Goal: Transaction & Acquisition: Book appointment/travel/reservation

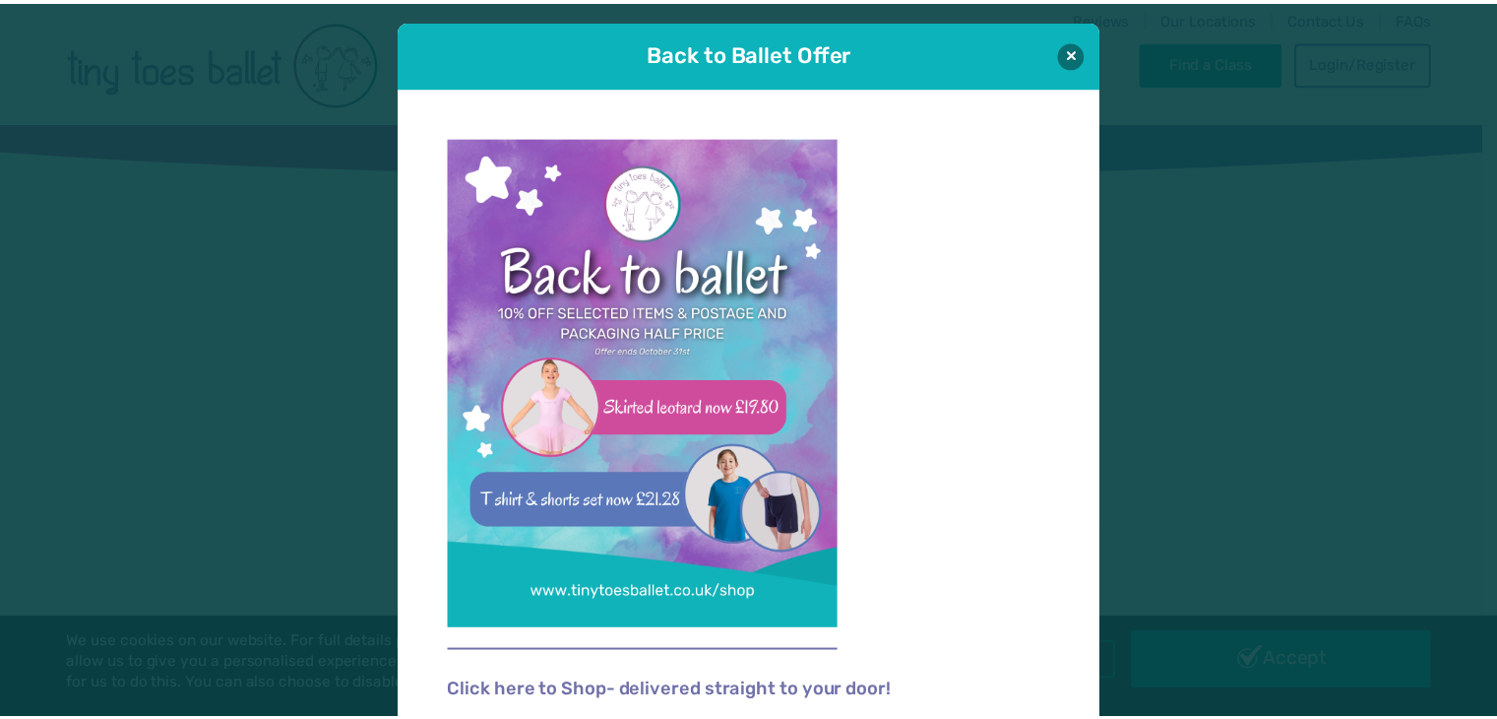
scroll to position [20, 0]
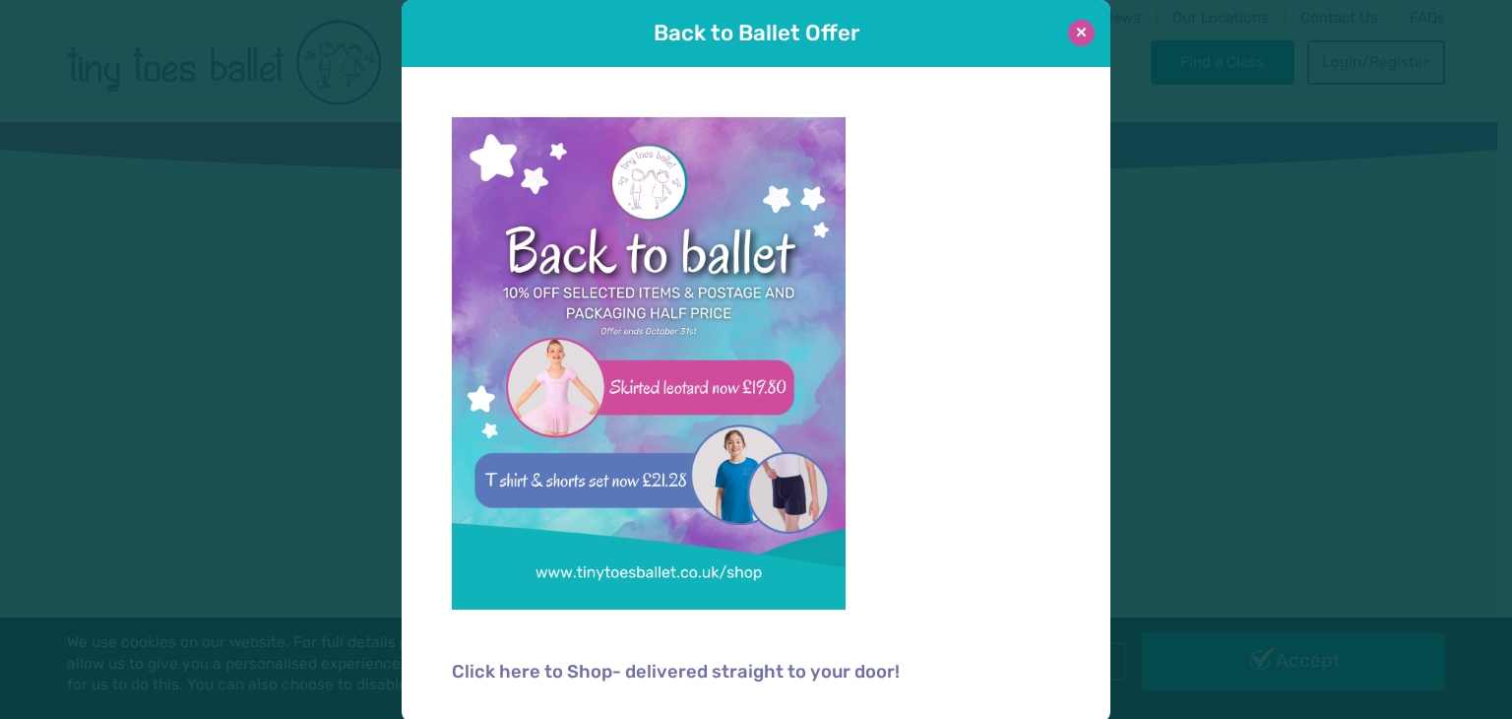
click at [1071, 25] on button at bounding box center [1081, 33] width 27 height 27
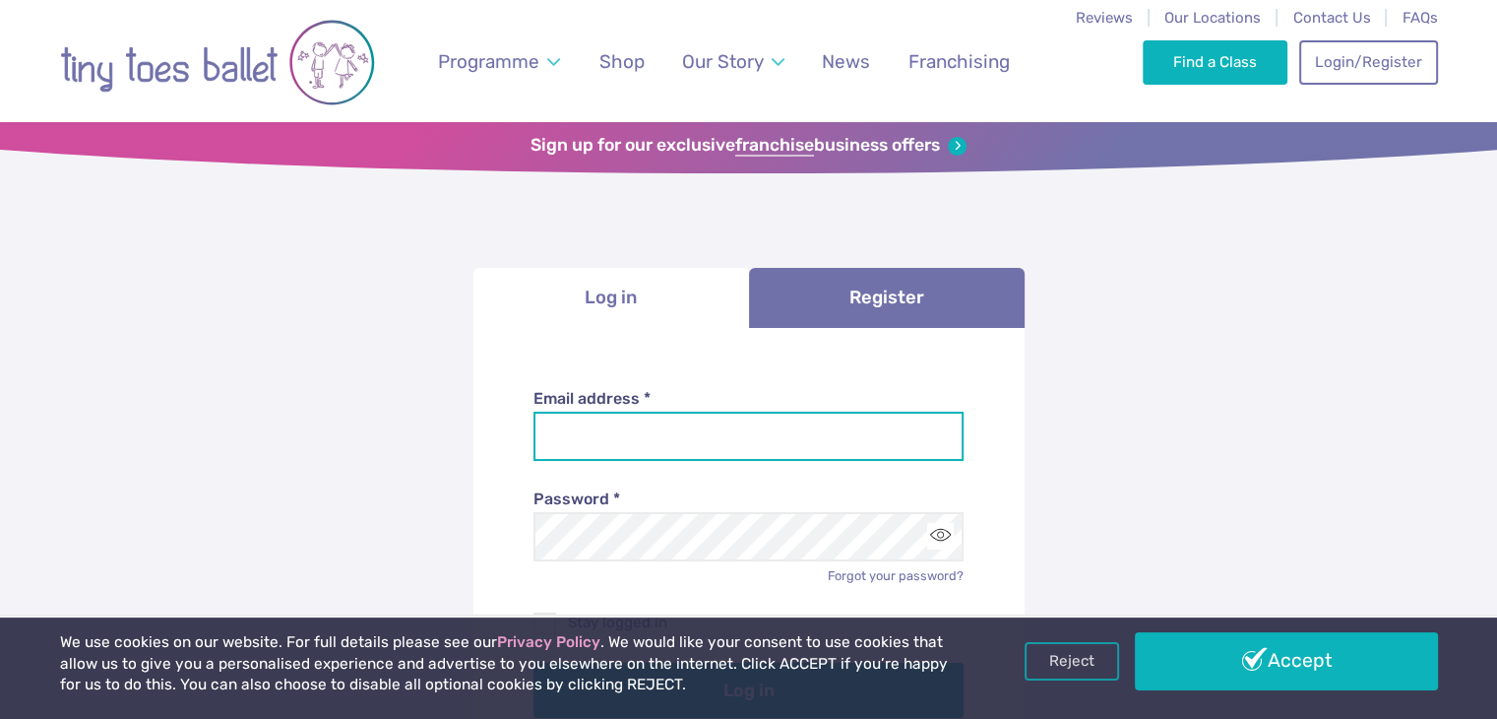
click at [713, 428] on input "Email address *" at bounding box center [749, 435] width 430 height 49
type input "**********"
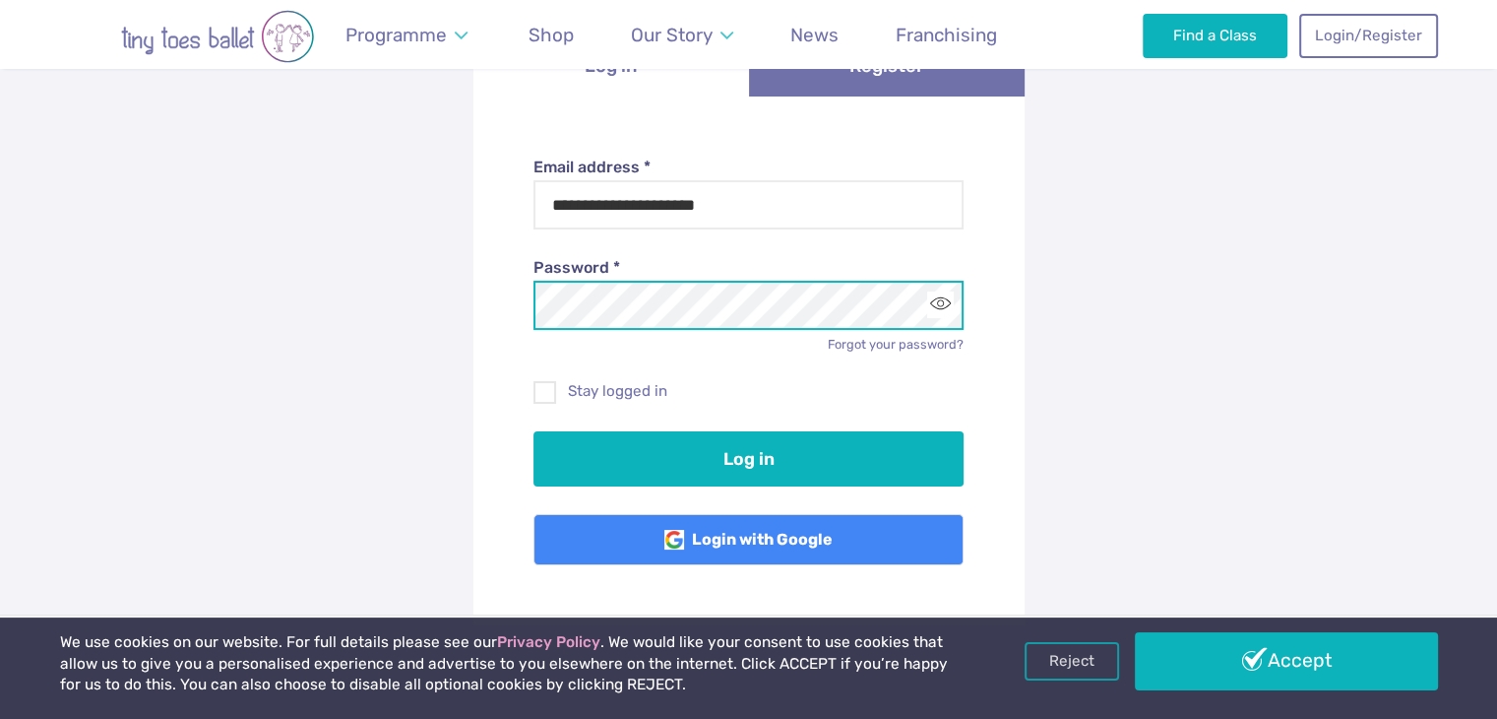
scroll to position [232, 0]
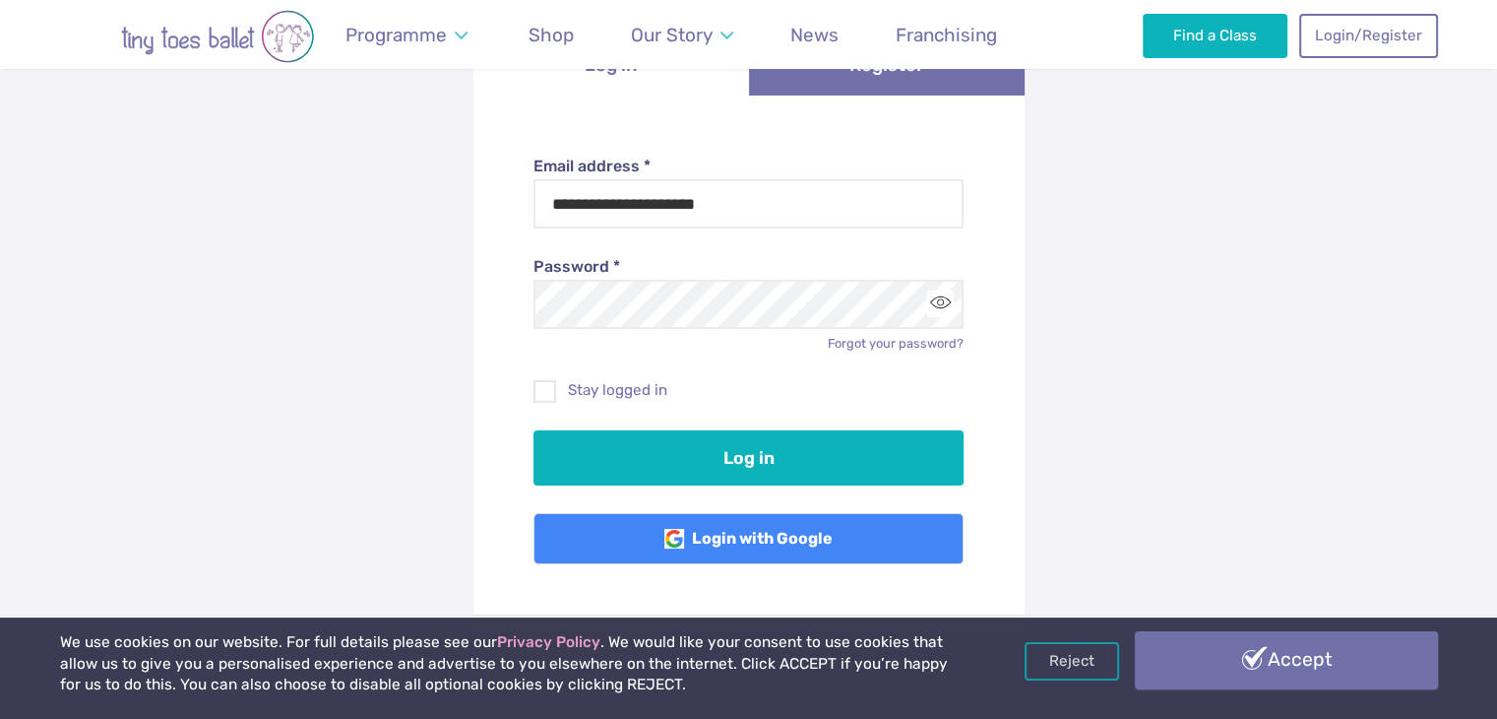
click at [1306, 664] on link "Accept" at bounding box center [1286, 659] width 303 height 57
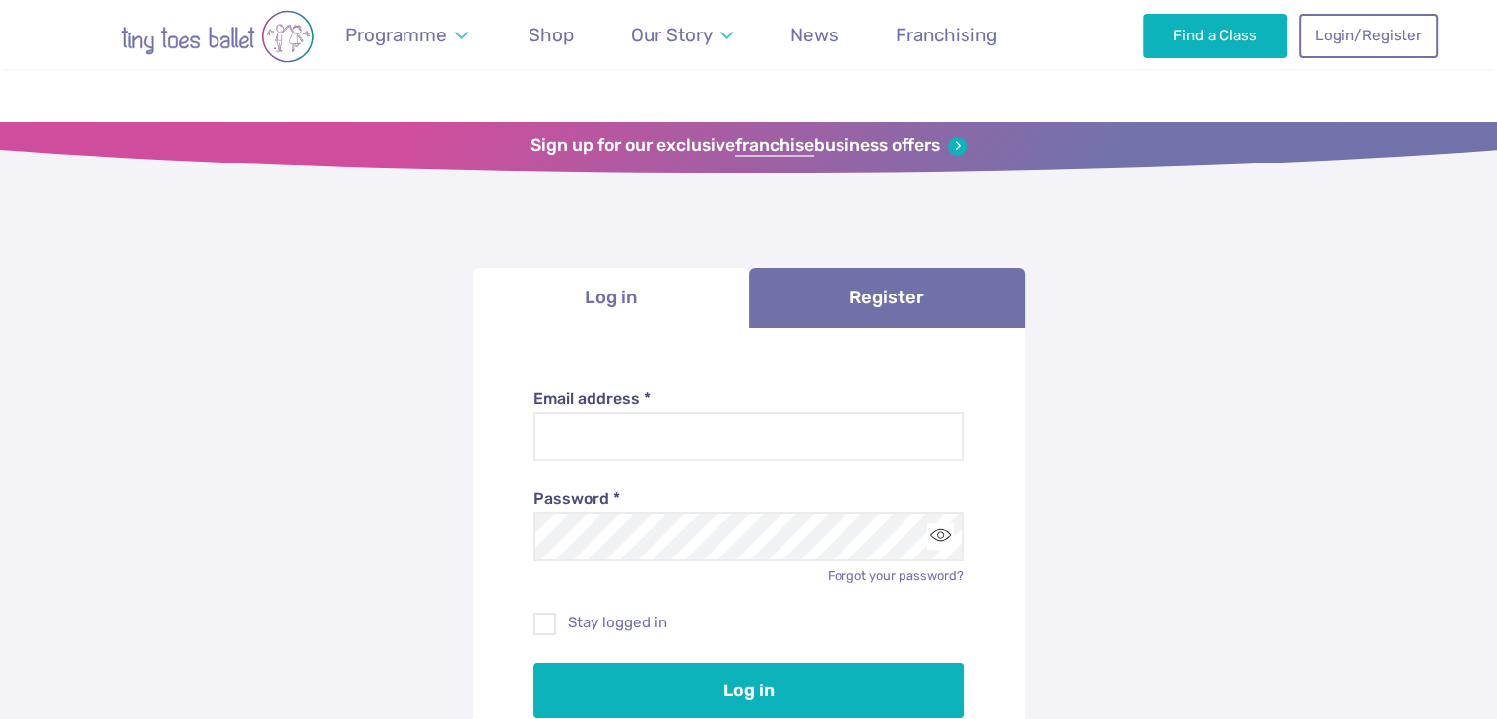
scroll to position [232, 0]
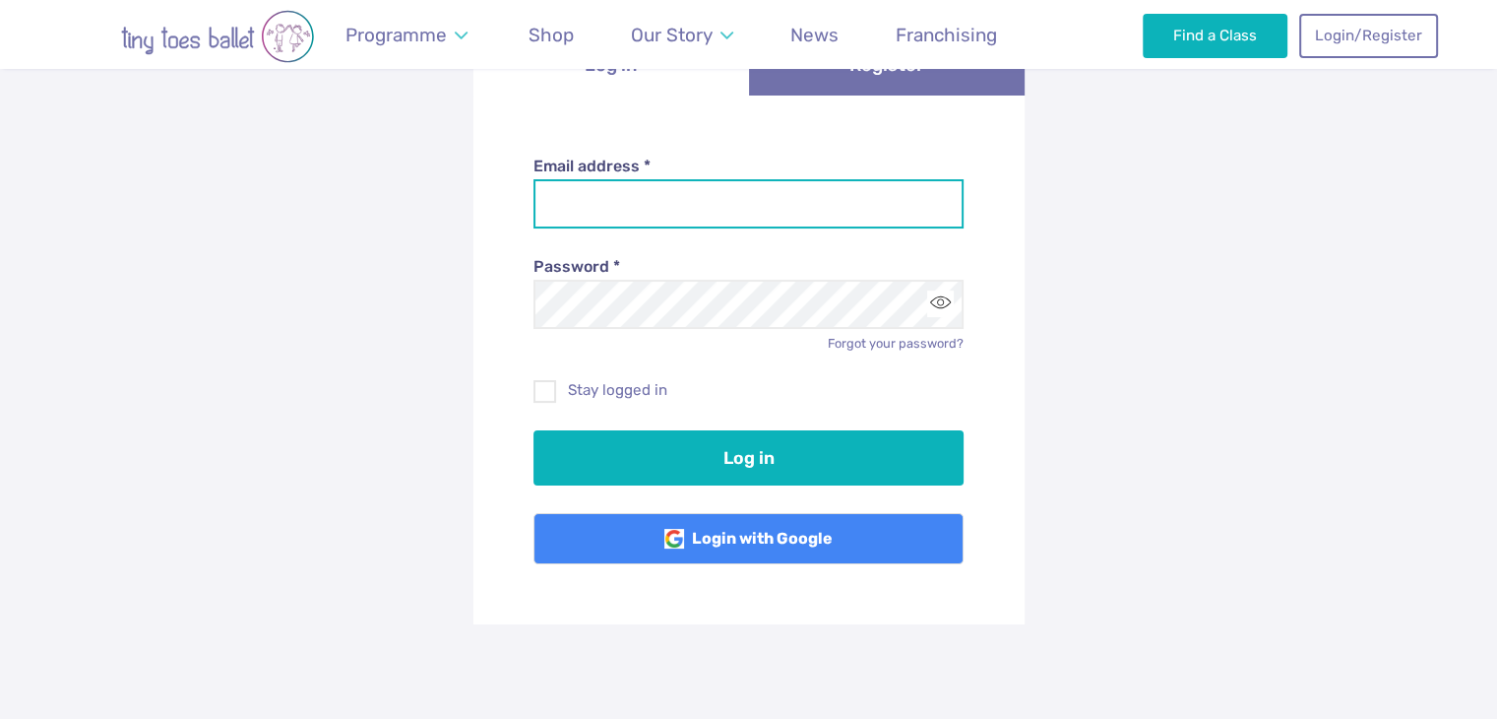
click at [713, 181] on input "Email address *" at bounding box center [749, 203] width 430 height 49
type input "**********"
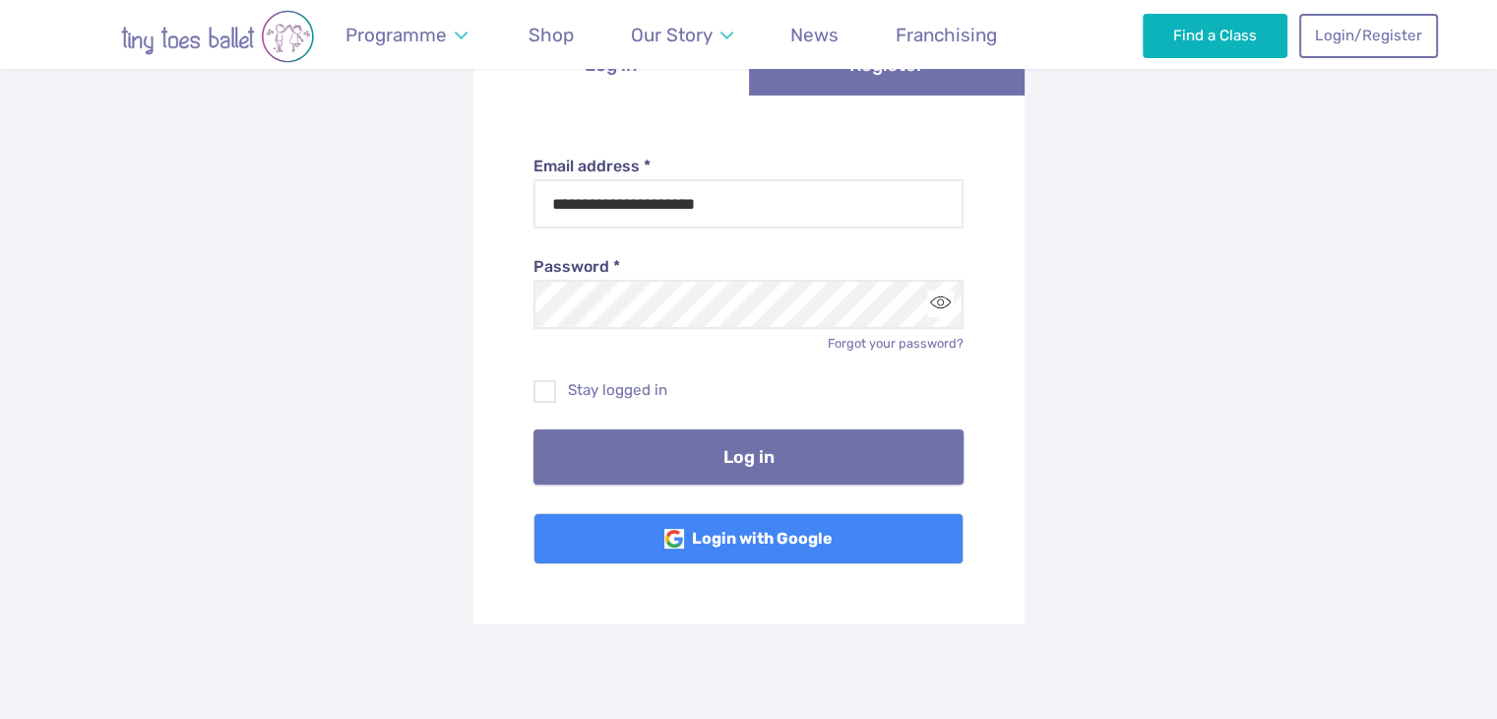
click at [625, 441] on button "Log in" at bounding box center [749, 456] width 430 height 55
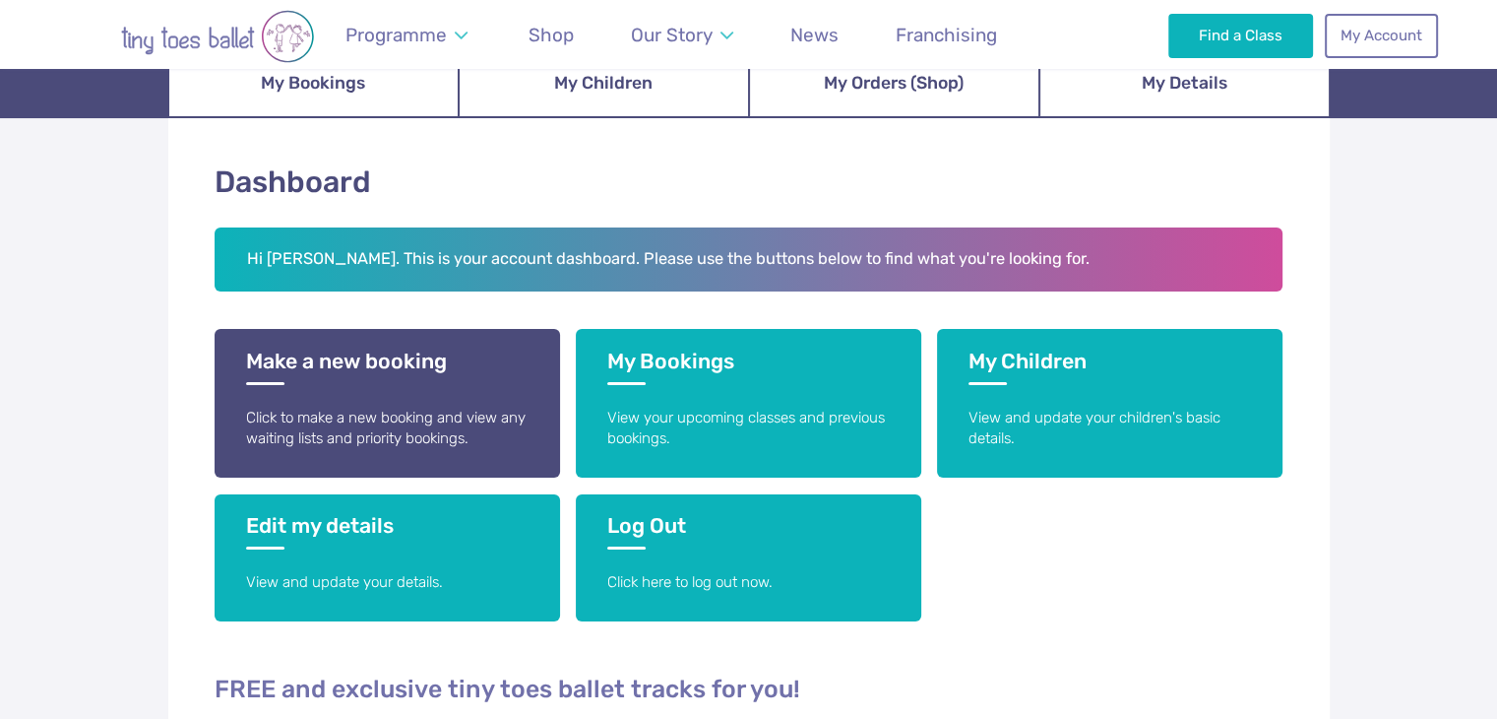
scroll to position [248, 0]
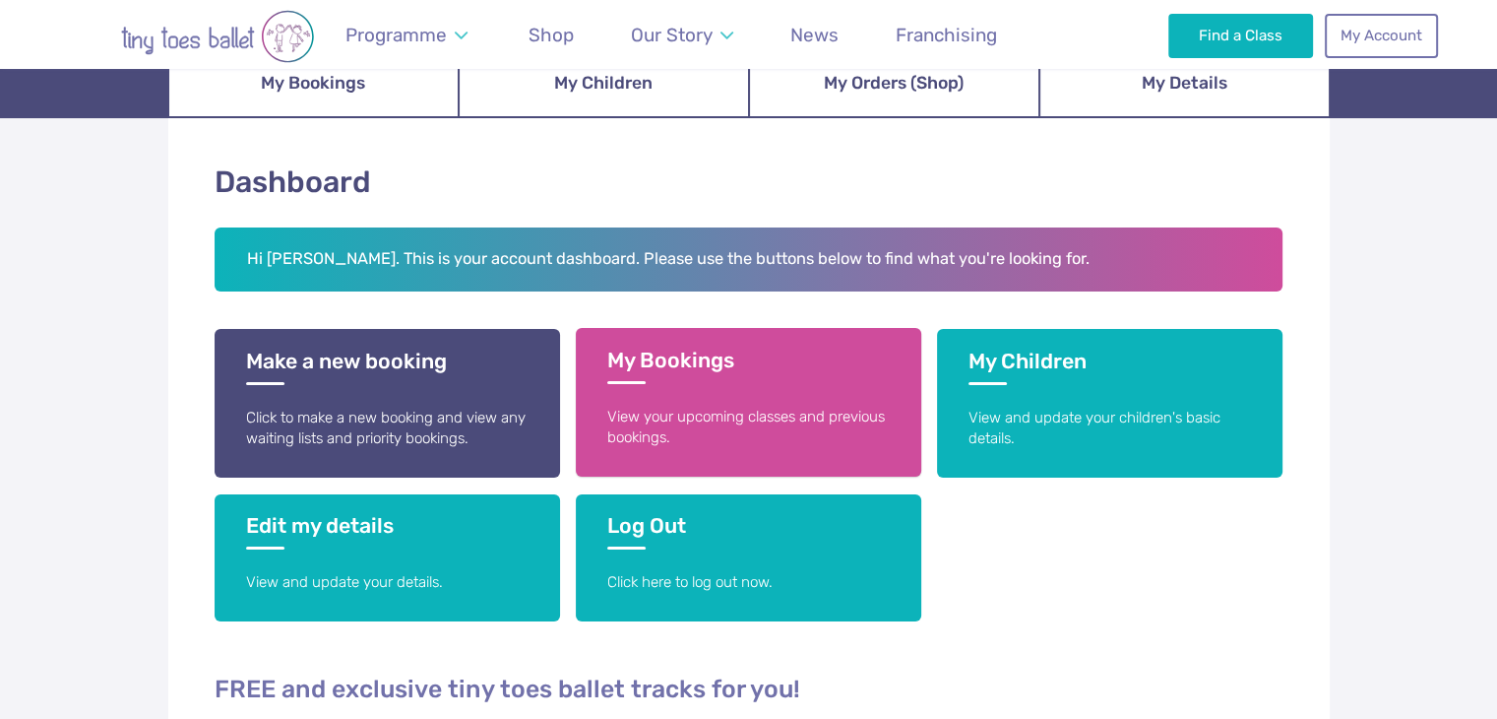
click at [701, 350] on h3 "My Bookings" at bounding box center [748, 365] width 283 height 36
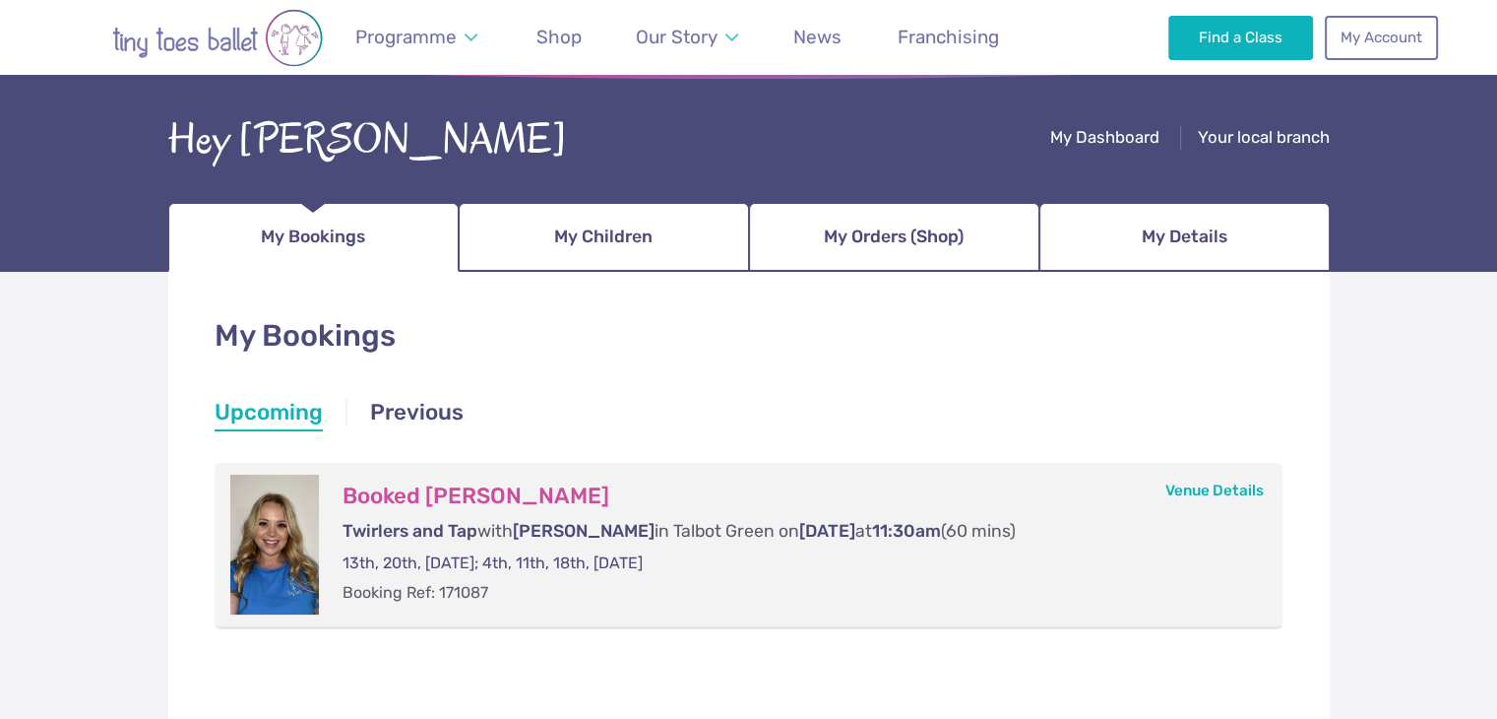
scroll to position [96, 0]
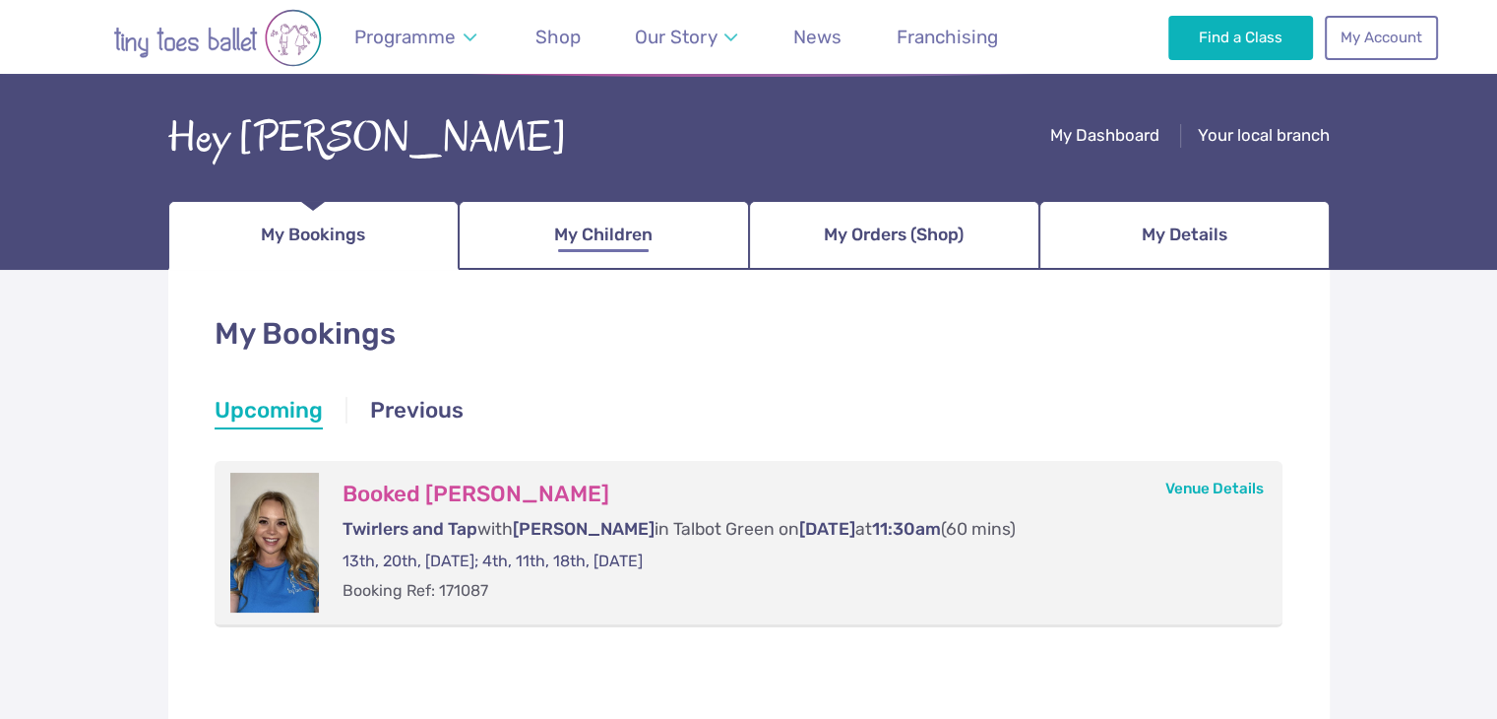
click at [573, 259] on link "My Children" at bounding box center [604, 235] width 290 height 69
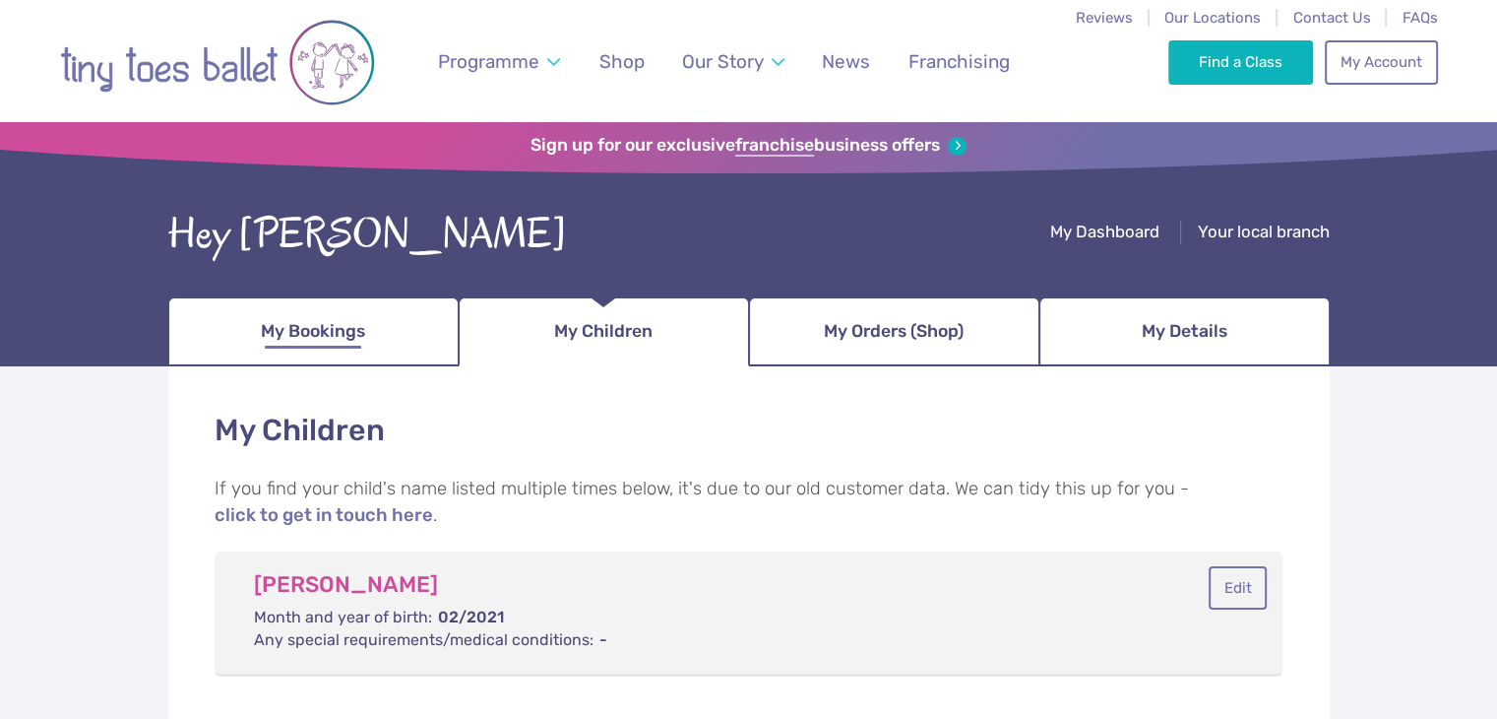
click at [332, 325] on span "My Bookings" at bounding box center [313, 331] width 104 height 34
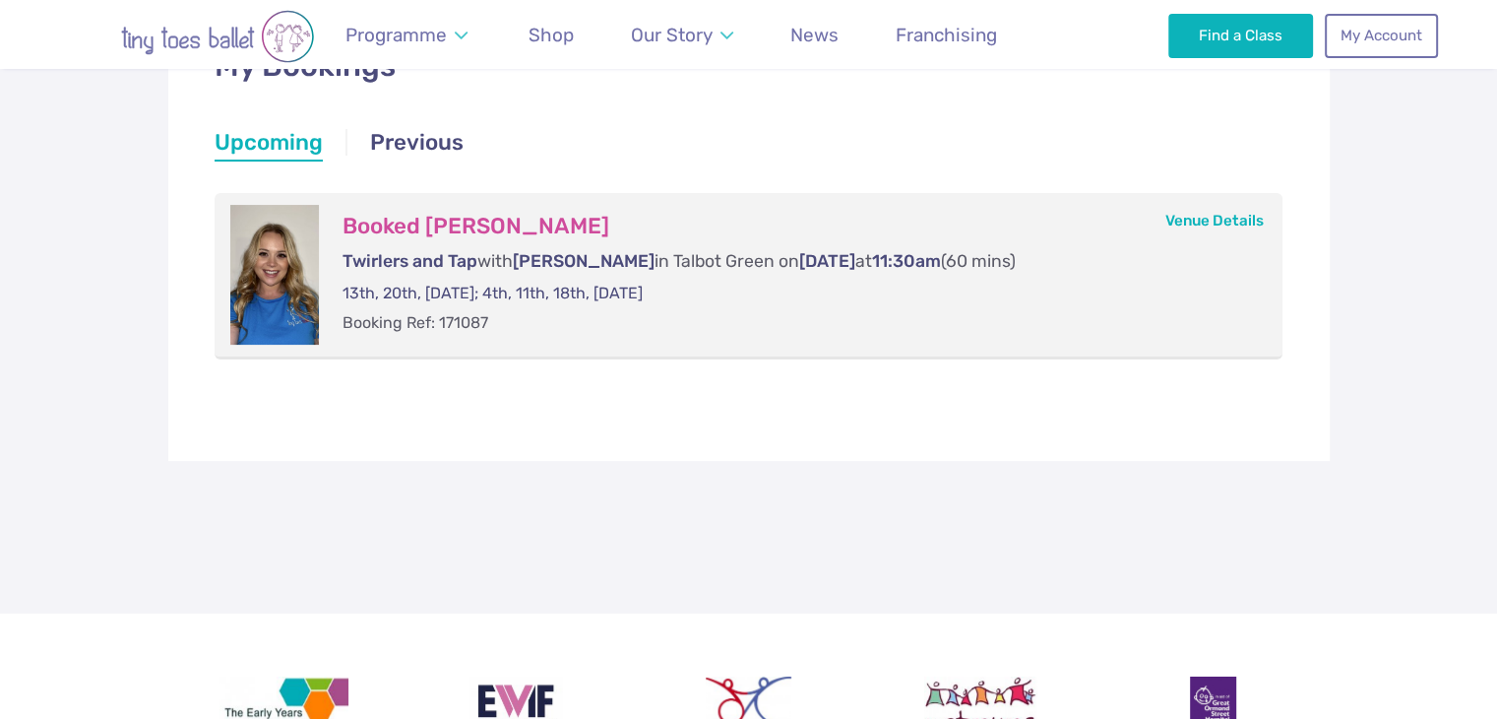
scroll to position [365, 0]
click at [450, 228] on h3 "Booked [PERSON_NAME]" at bounding box center [794, 226] width 902 height 28
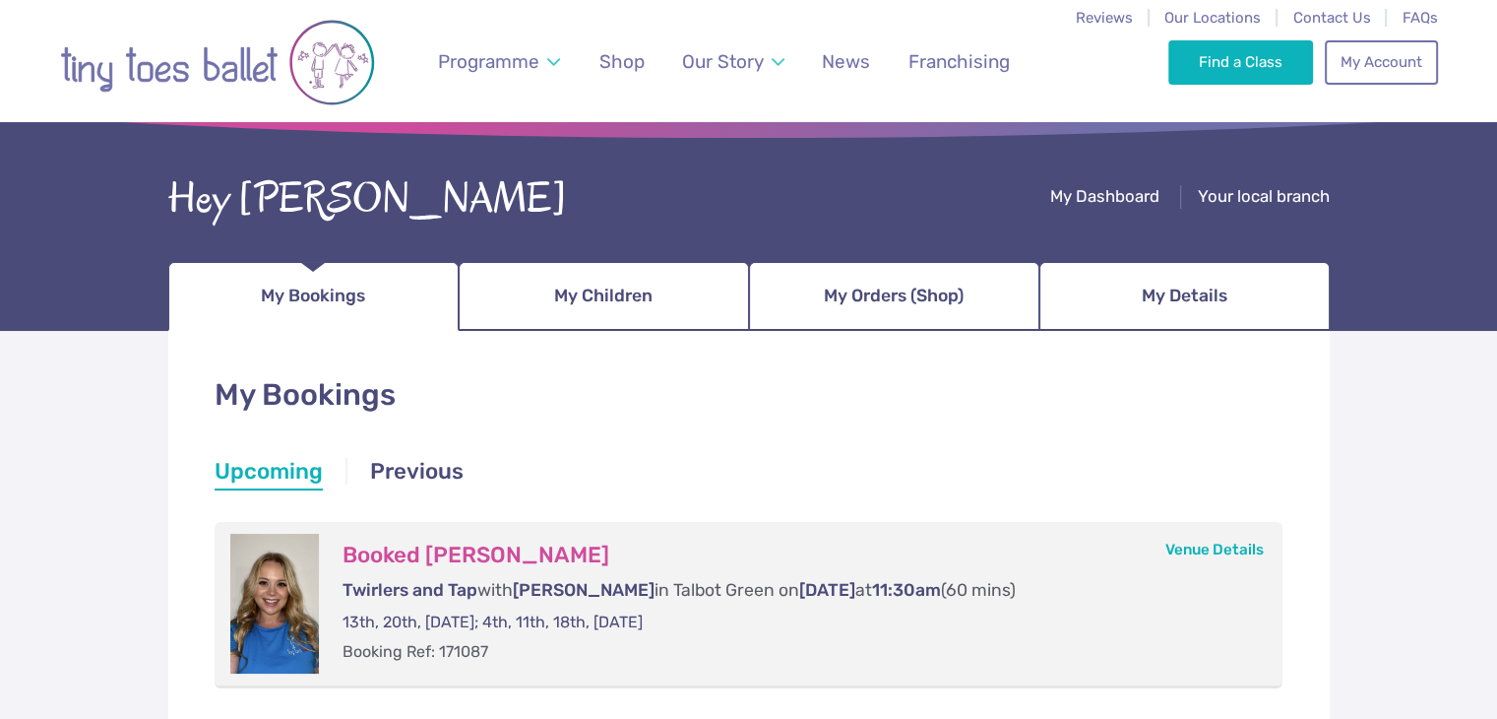
scroll to position [0, 0]
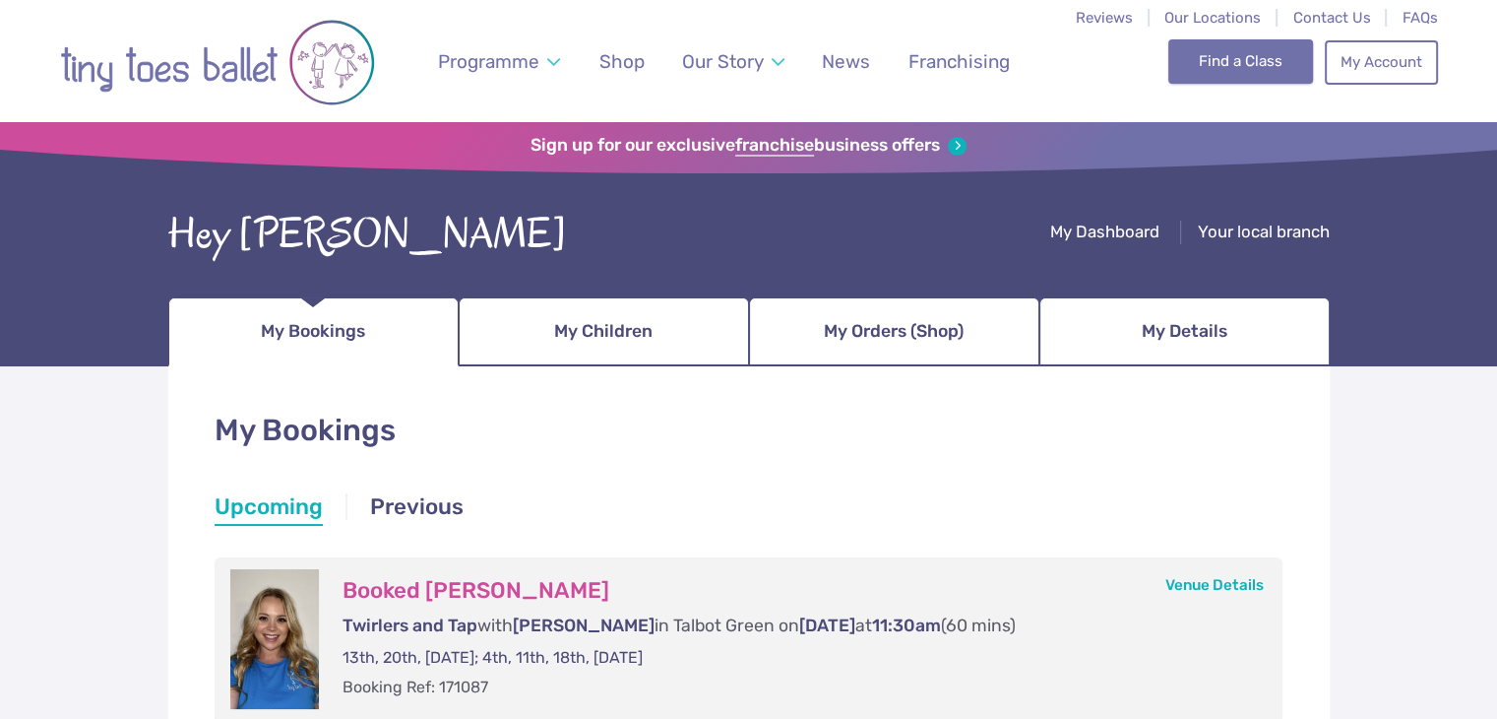
click at [1275, 66] on link "Find a Class" at bounding box center [1240, 60] width 145 height 43
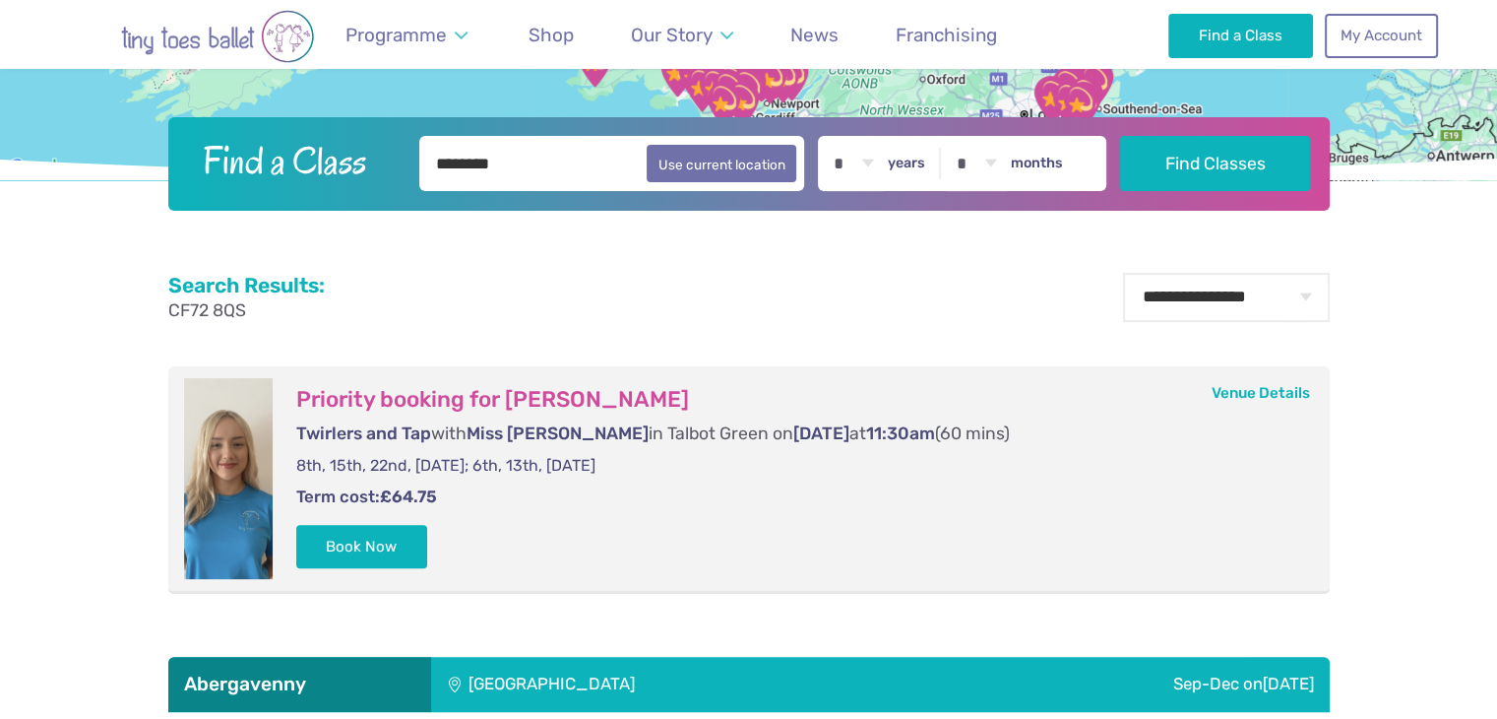
scroll to position [511, 0]
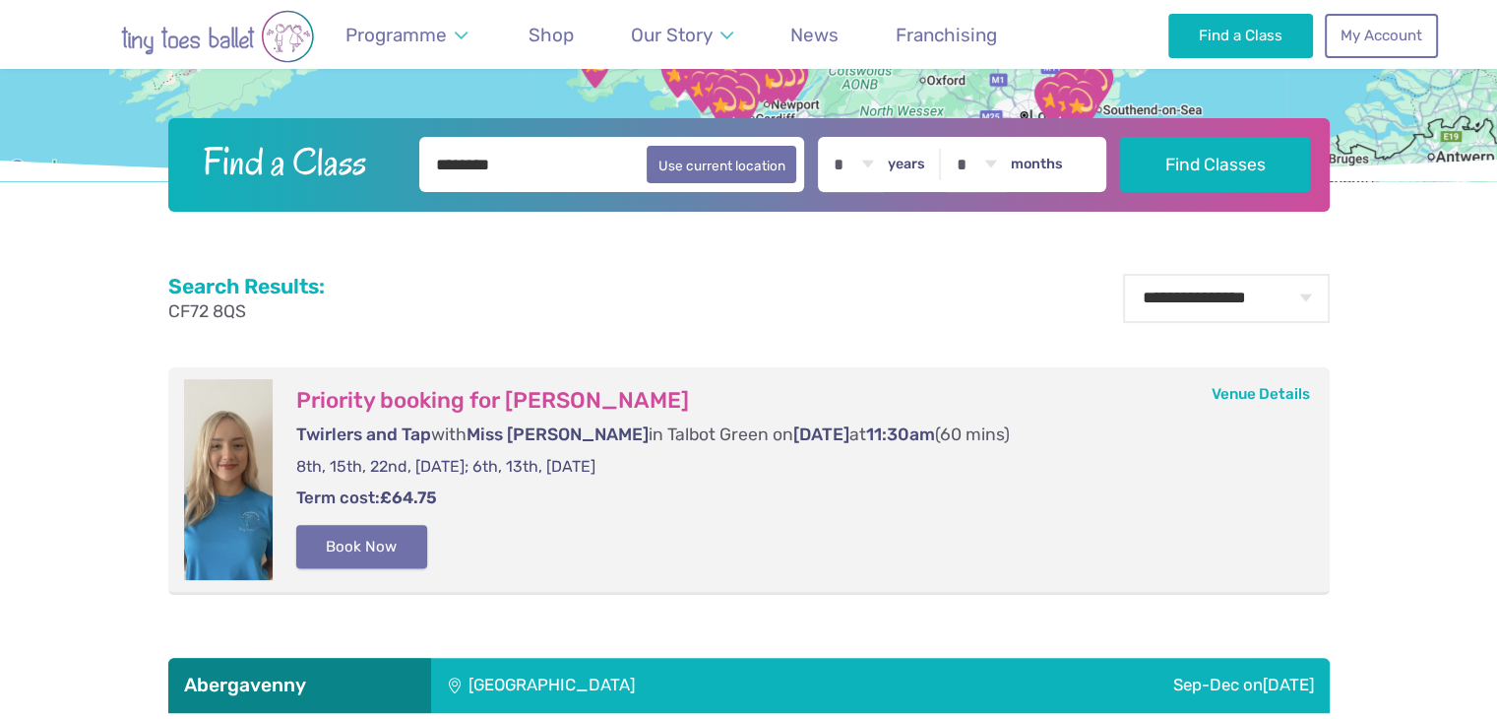
click at [345, 553] on button "Book Now" at bounding box center [362, 546] width 132 height 43
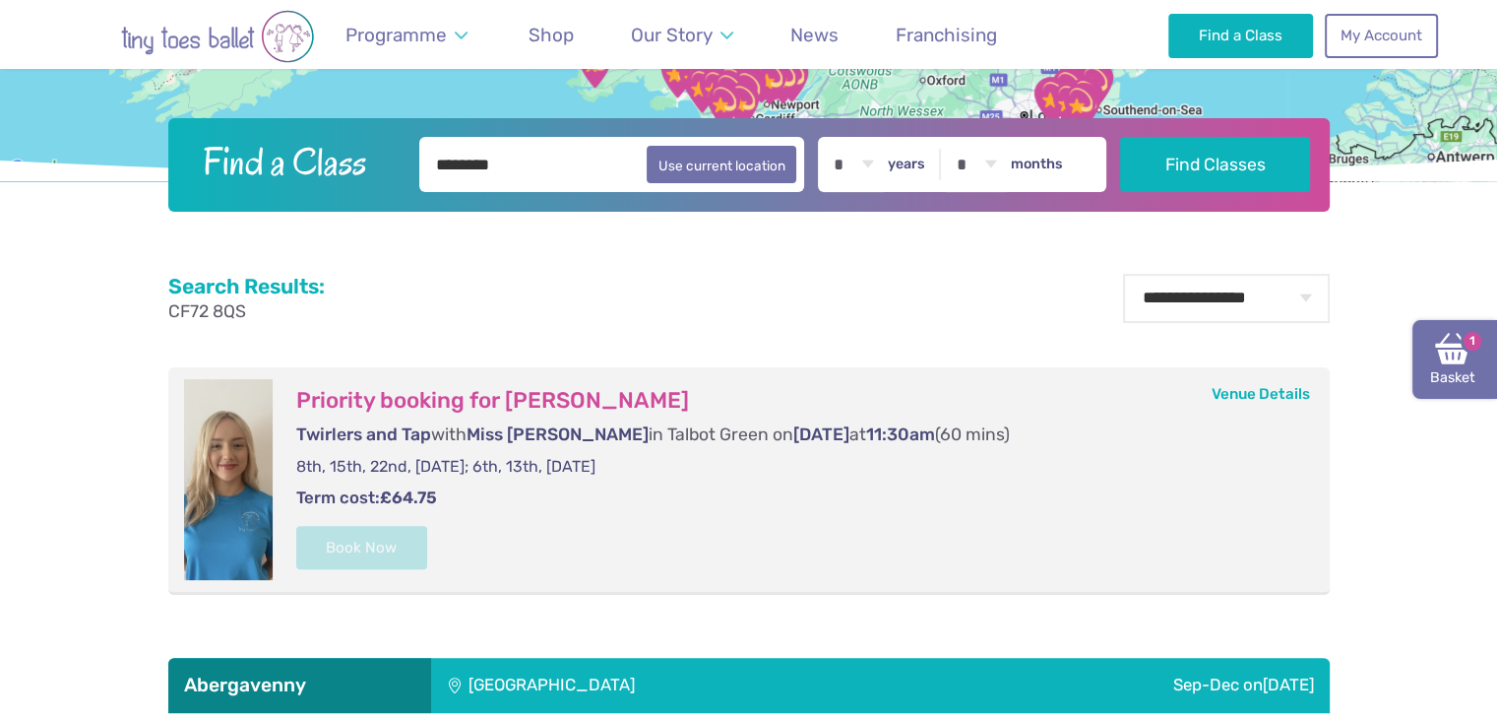
click at [1429, 357] on link "Basket 1" at bounding box center [1455, 359] width 85 height 79
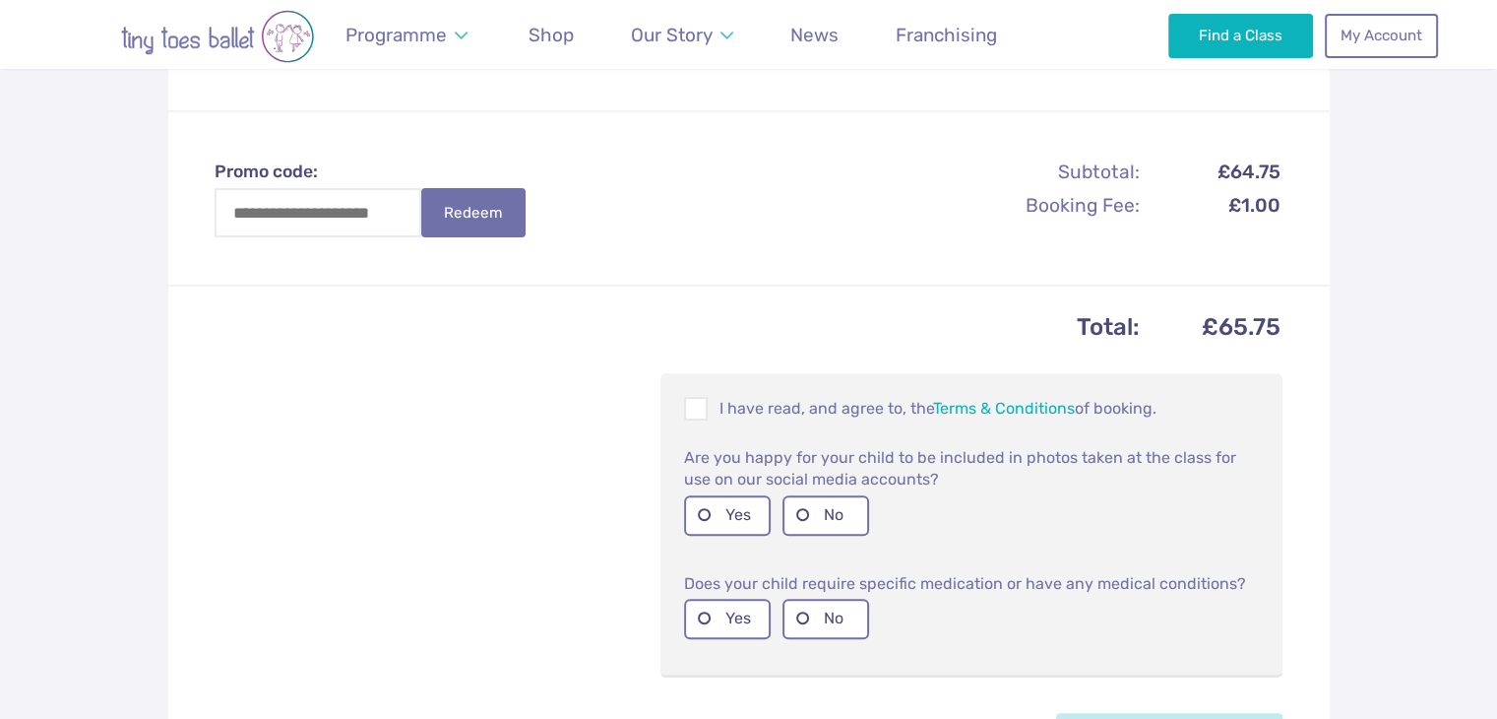
scroll to position [614, 0]
click at [693, 407] on span at bounding box center [697, 412] width 22 height 19
click at [801, 513] on label "No" at bounding box center [826, 515] width 87 height 40
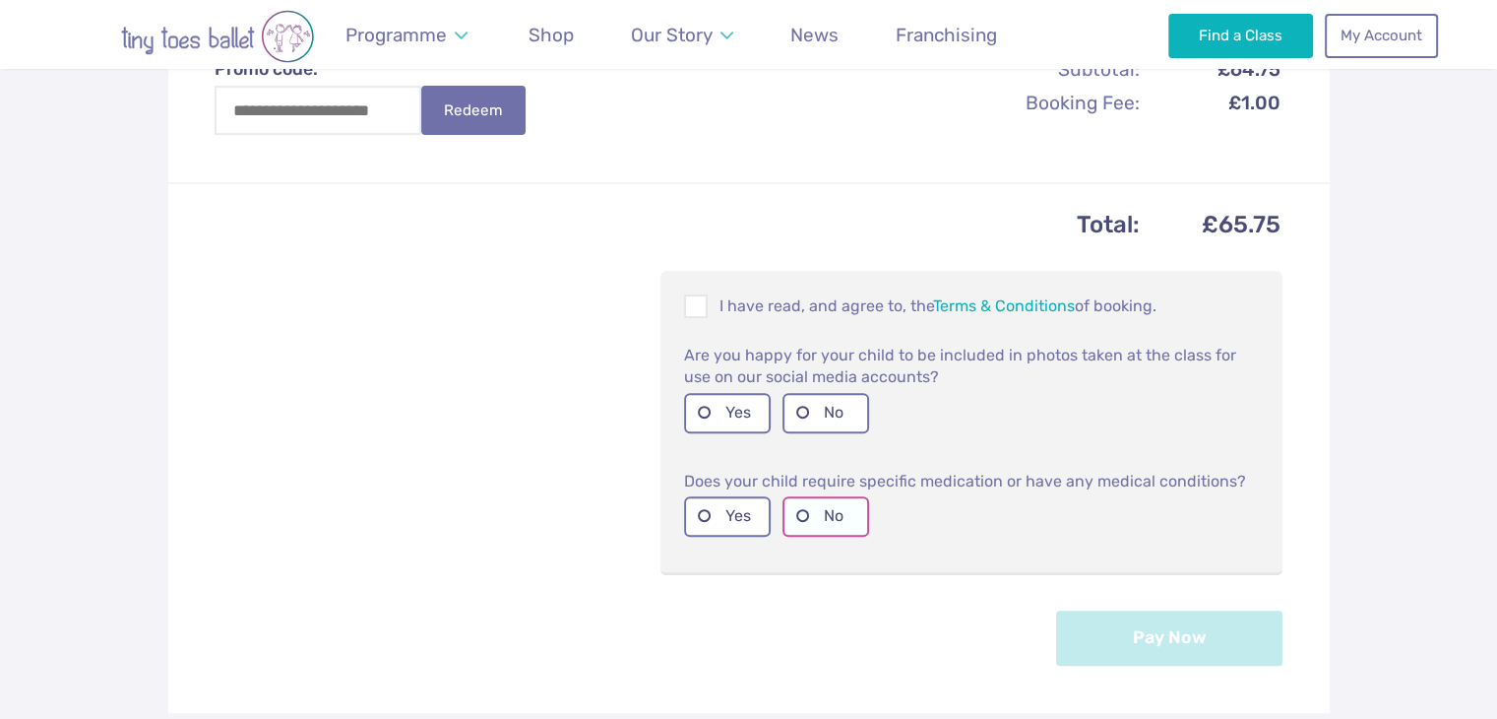
click at [799, 505] on label "No" at bounding box center [826, 516] width 87 height 40
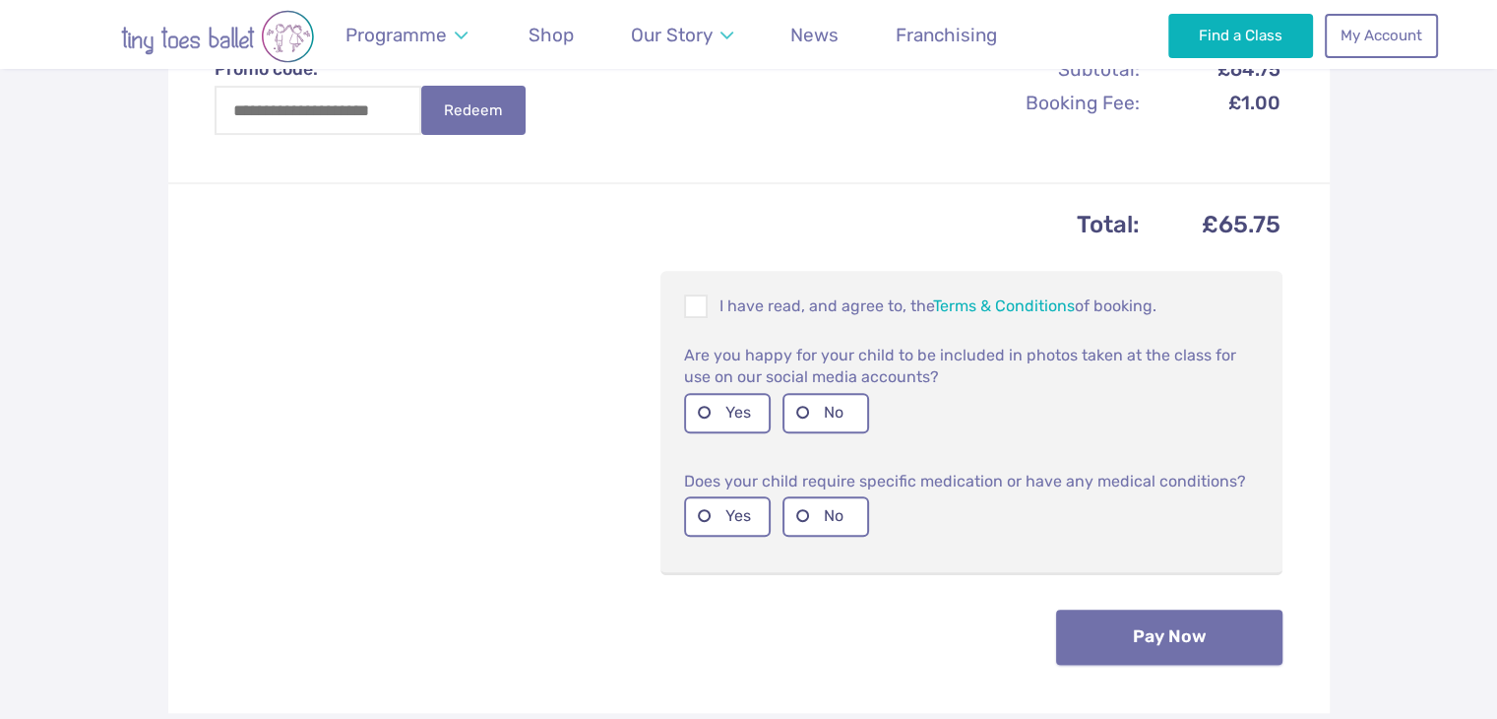
click at [1122, 623] on button "Pay Now" at bounding box center [1169, 636] width 226 height 55
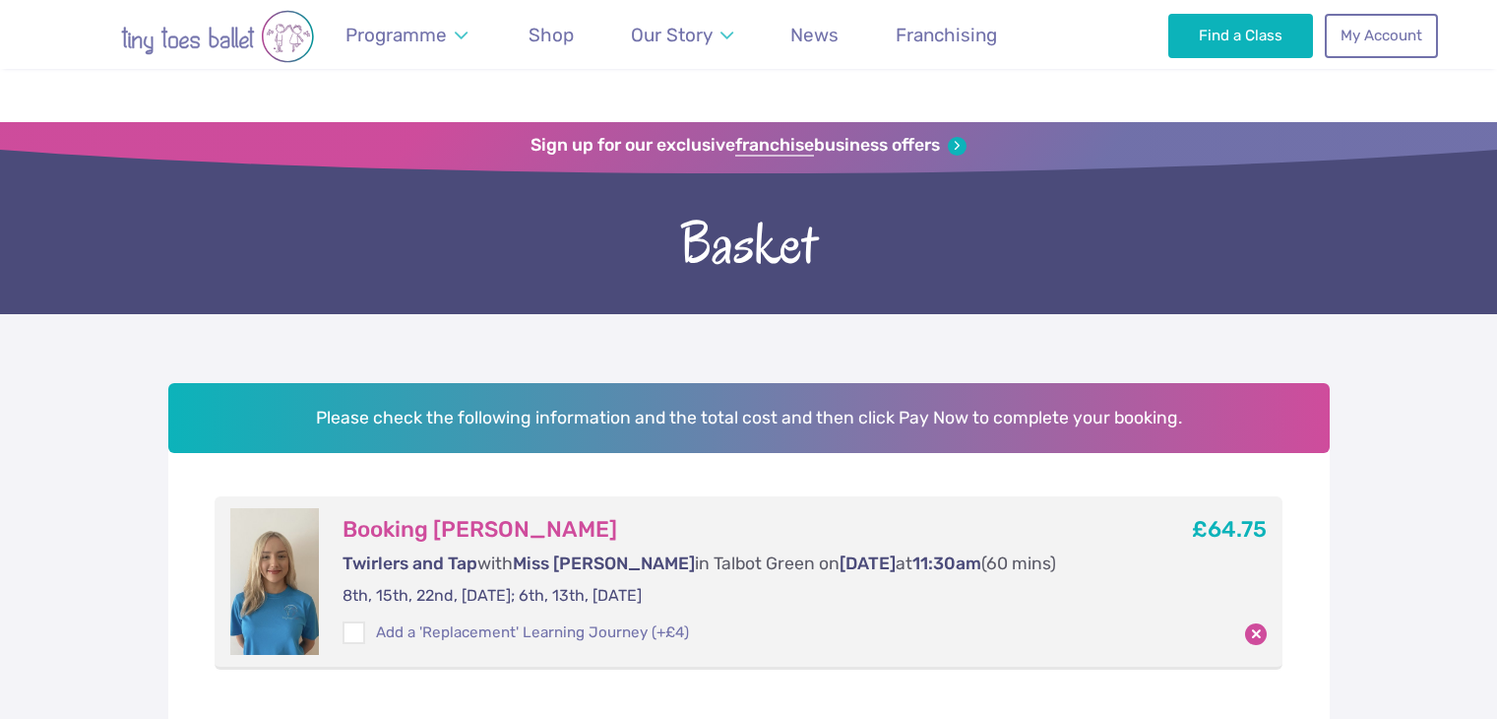
scroll to position [717, 0]
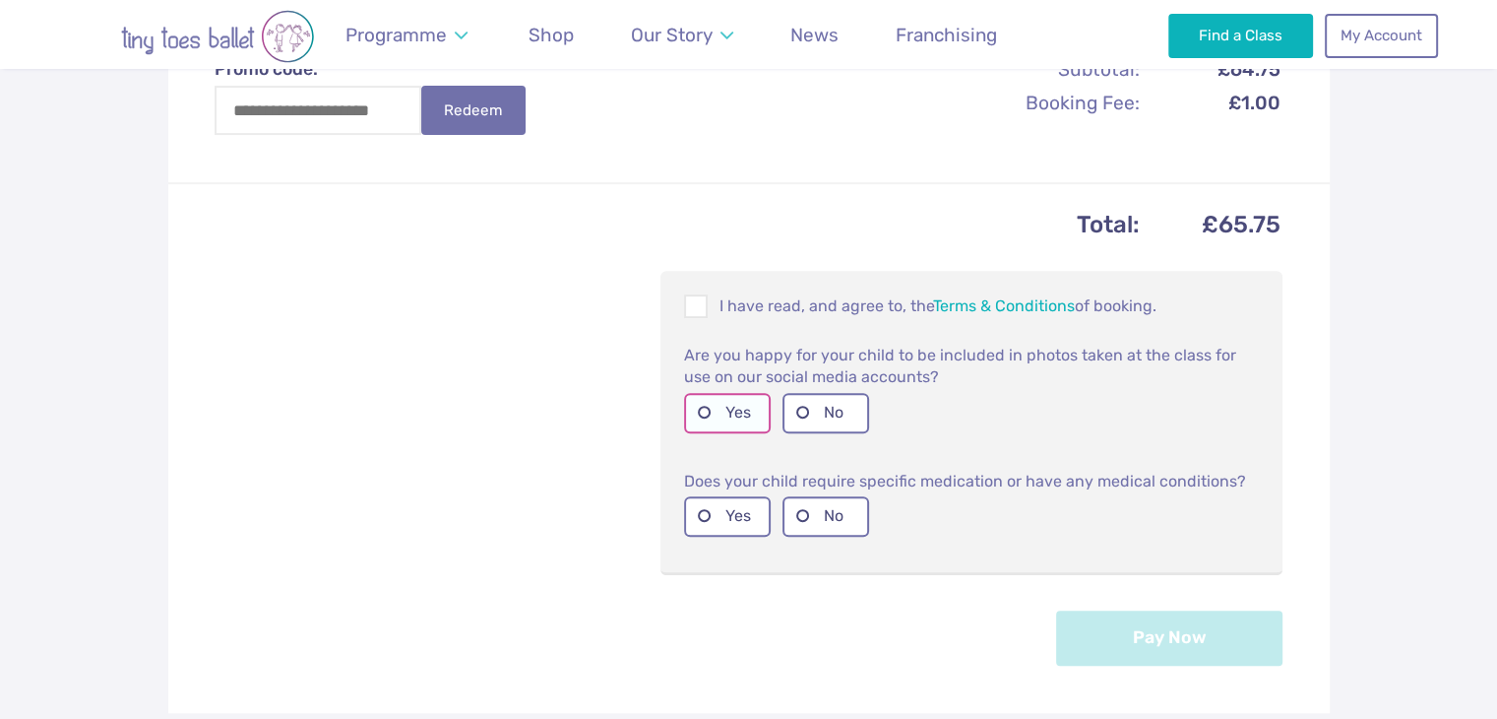
click at [700, 408] on label "Yes" at bounding box center [727, 413] width 87 height 40
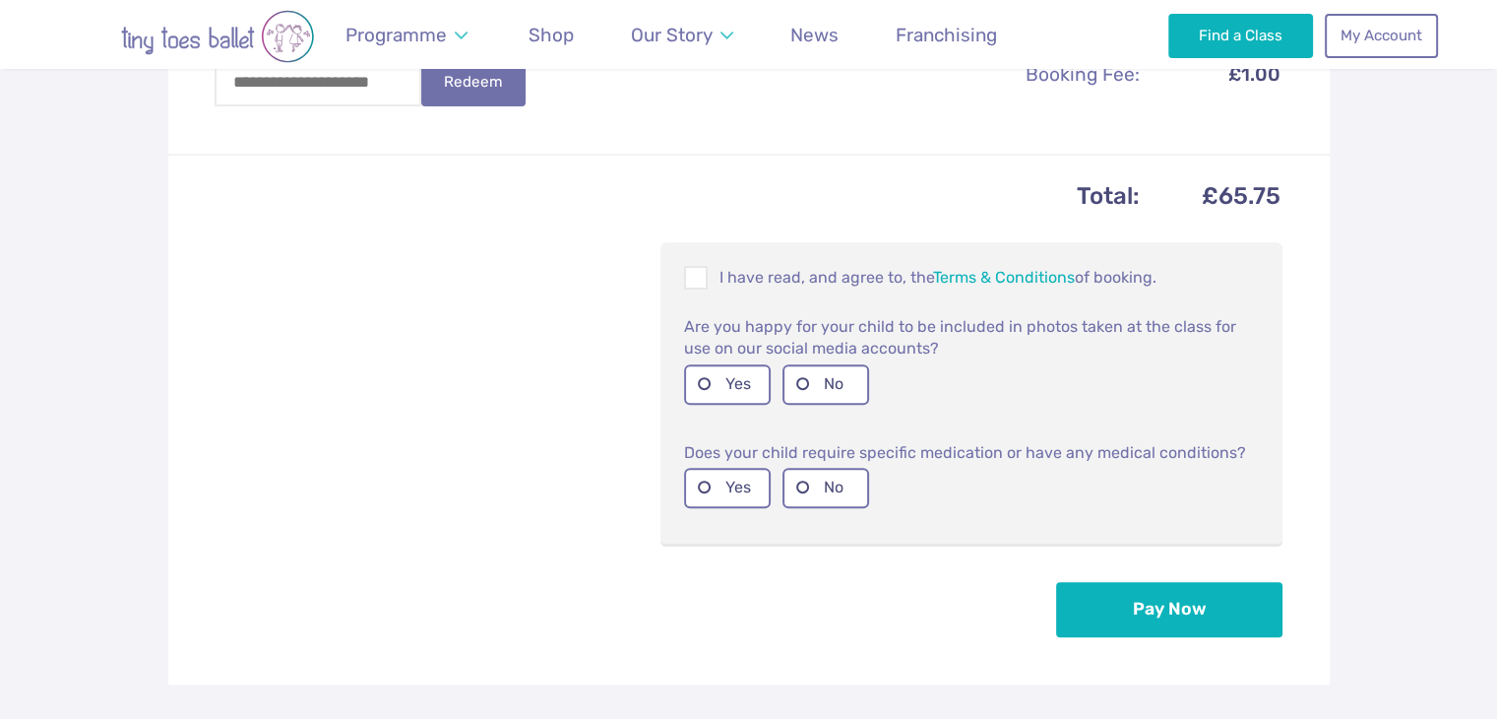
scroll to position [747, 0]
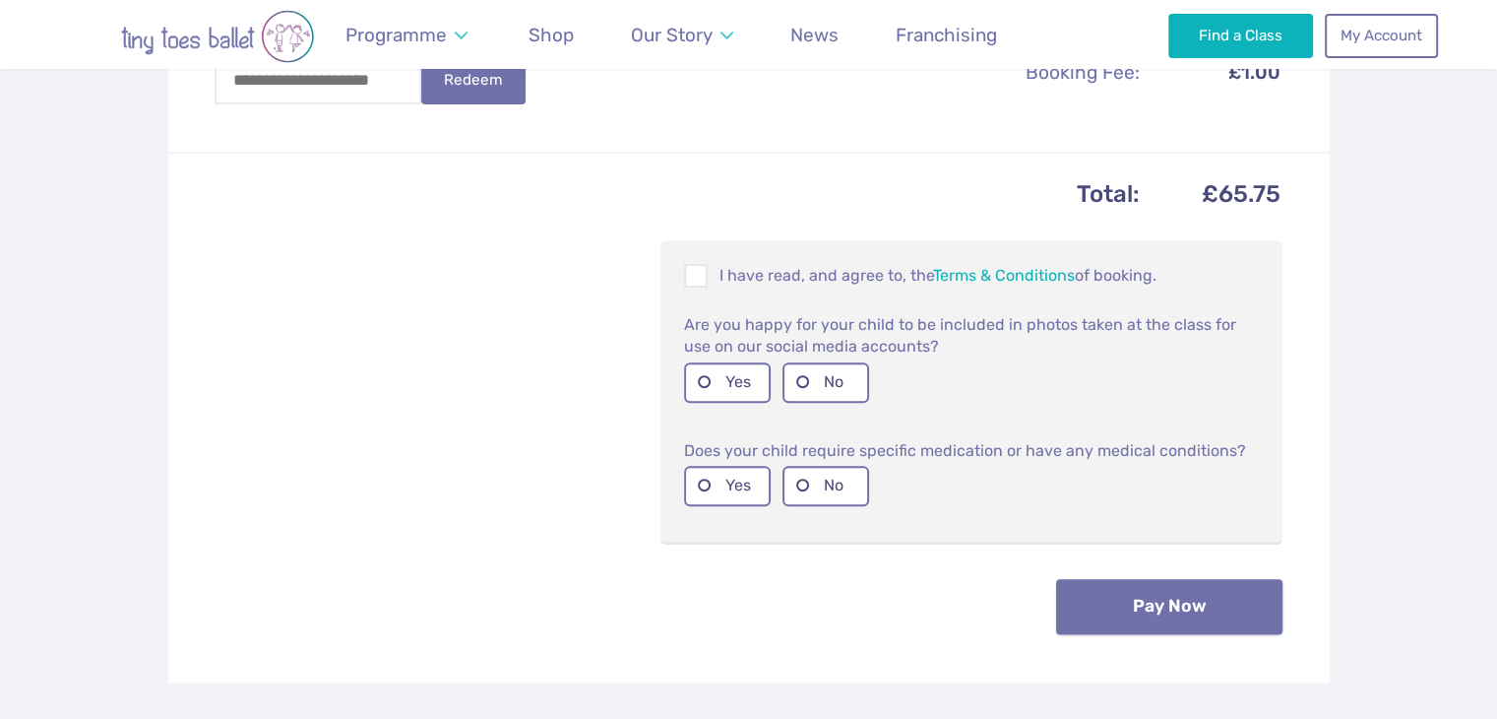
click at [1157, 594] on button "Pay Now" at bounding box center [1169, 606] width 226 height 55
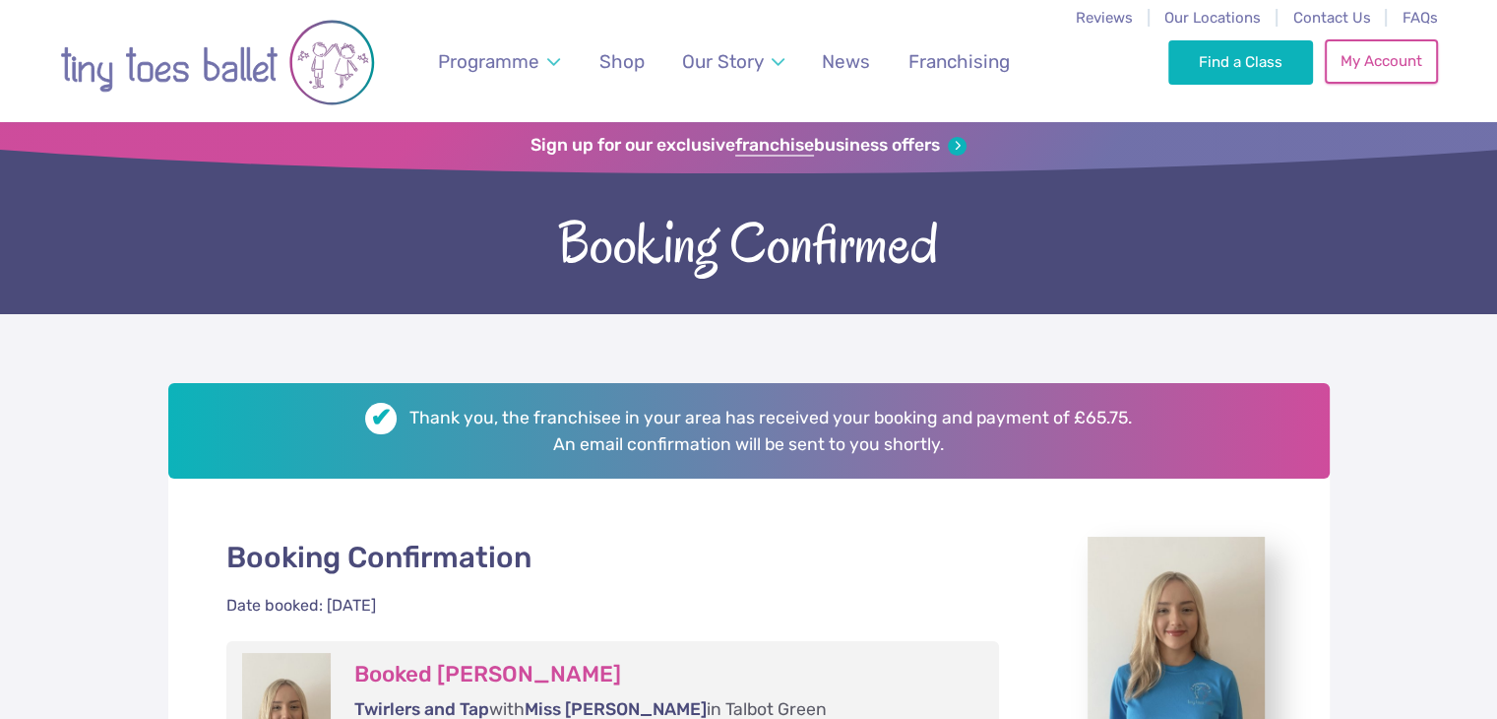
click at [1359, 70] on link "My Account" at bounding box center [1381, 60] width 112 height 43
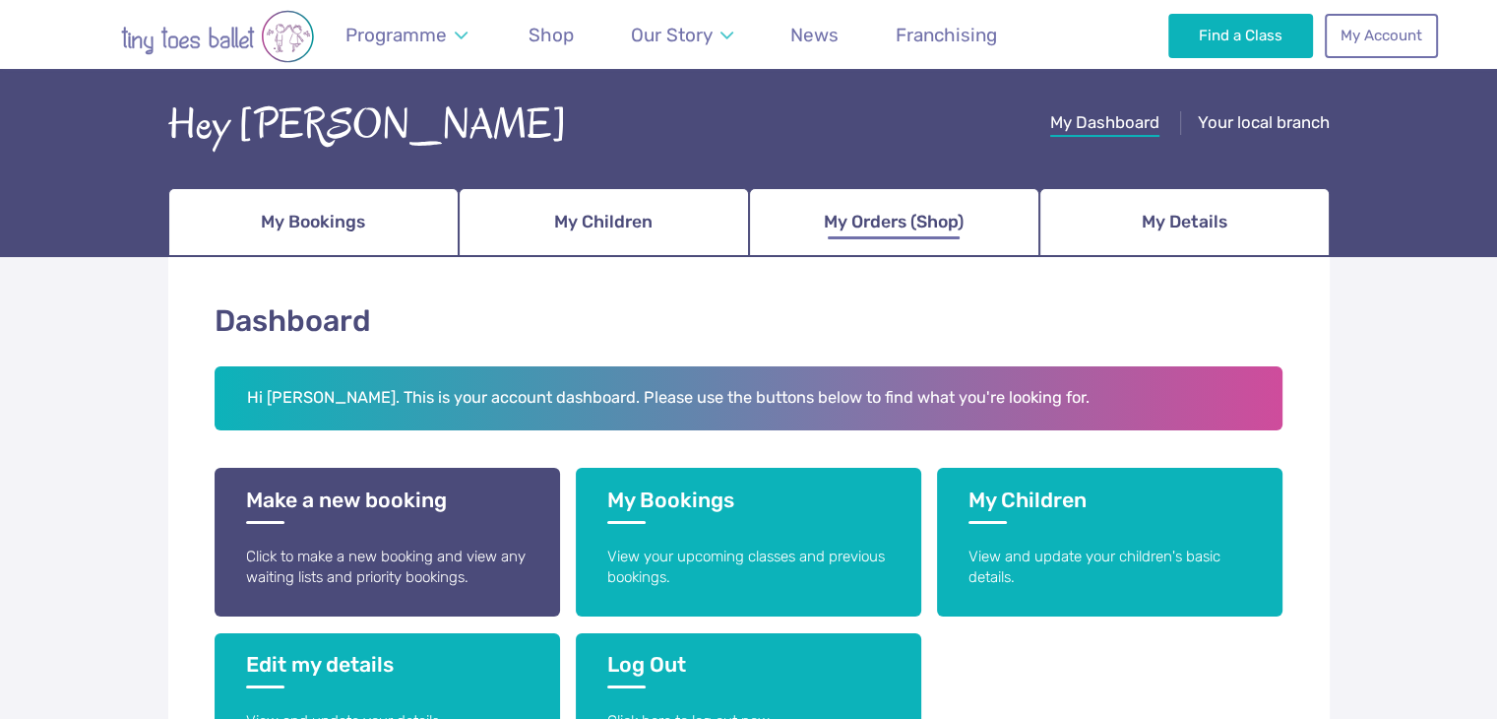
scroll to position [110, 0]
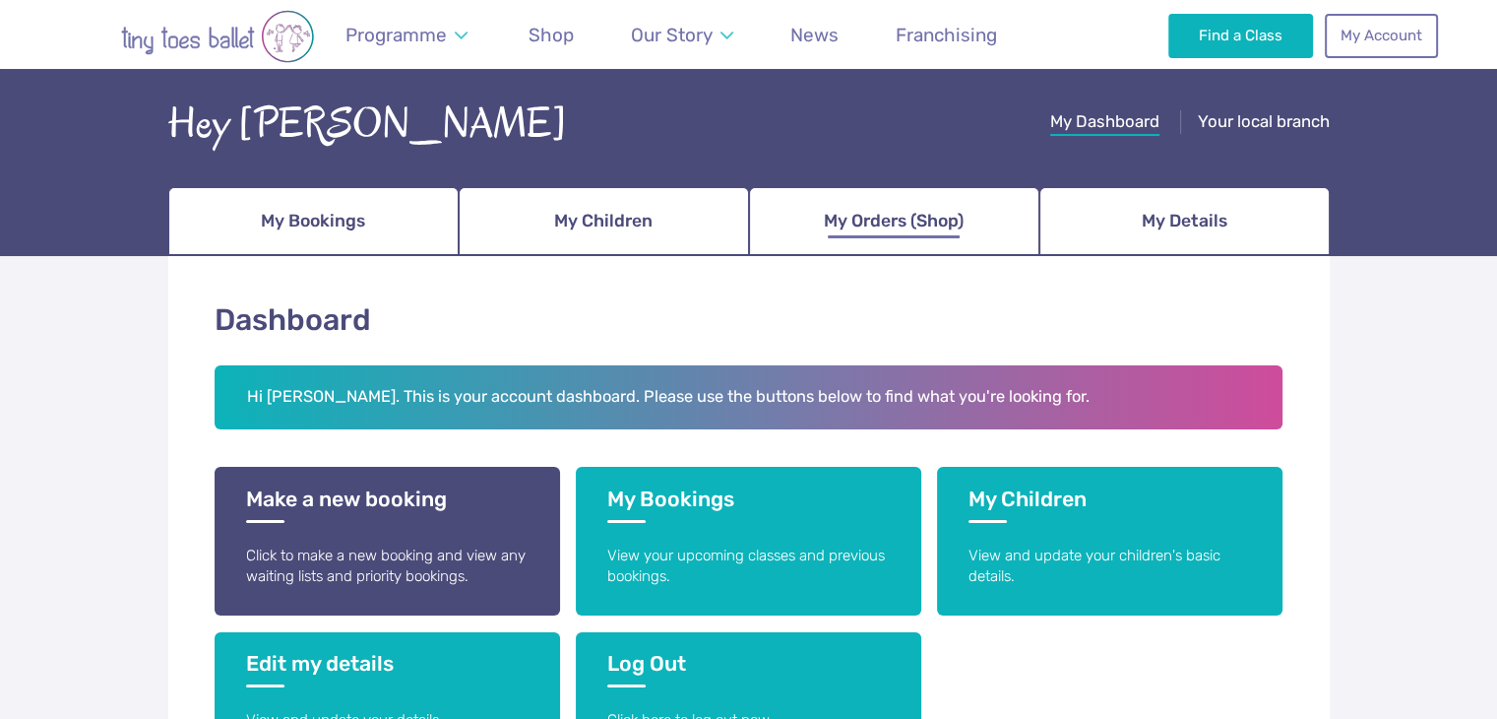
click at [894, 211] on span "My Orders (Shop)" at bounding box center [894, 221] width 140 height 34
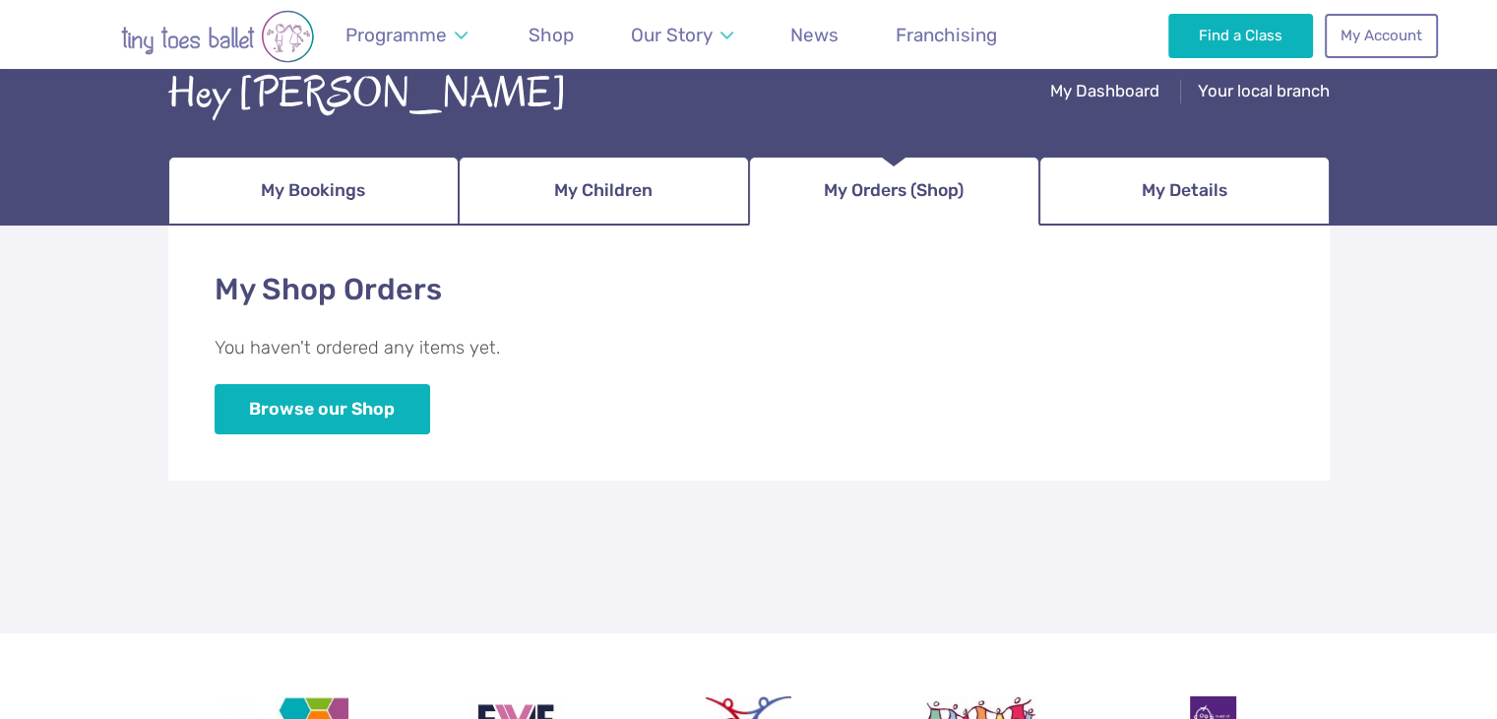
scroll to position [146, 0]
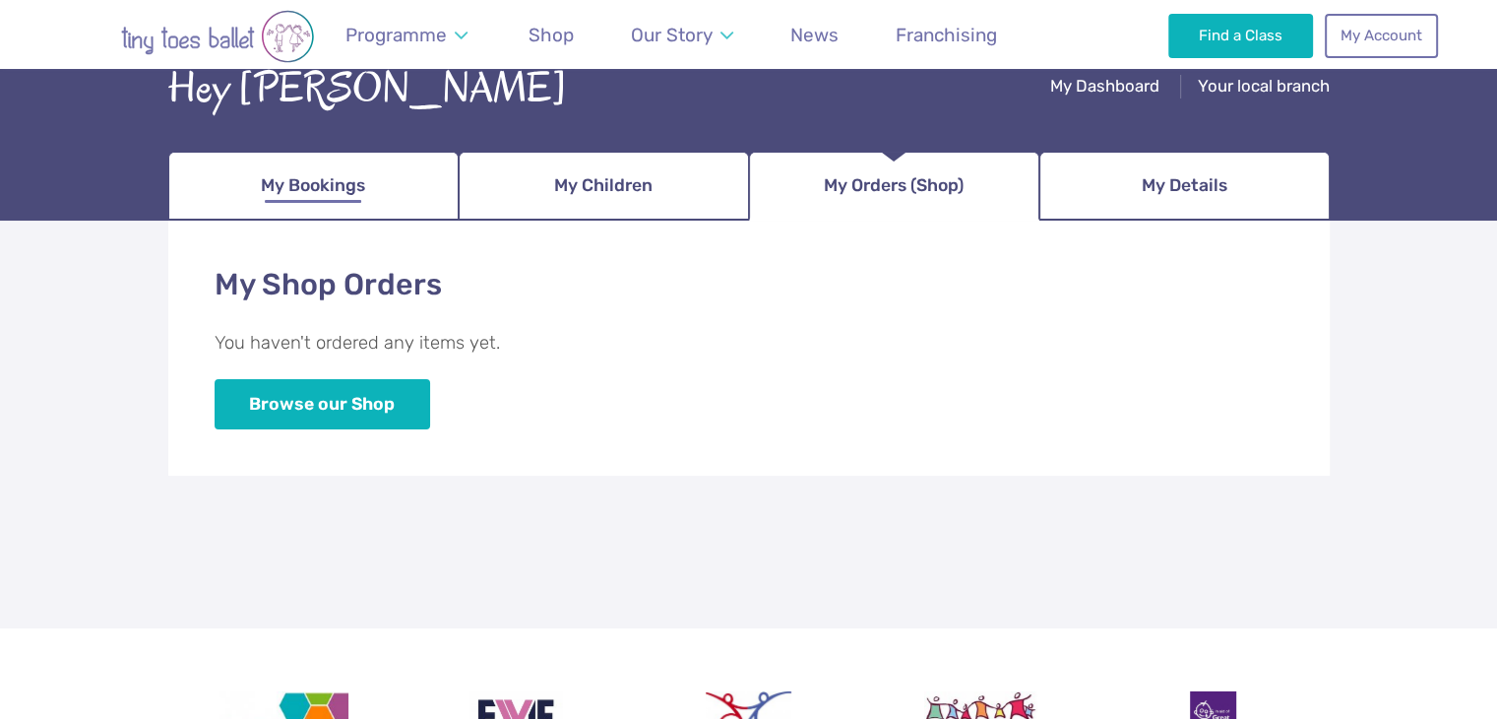
click at [354, 177] on span "My Bookings" at bounding box center [313, 185] width 104 height 34
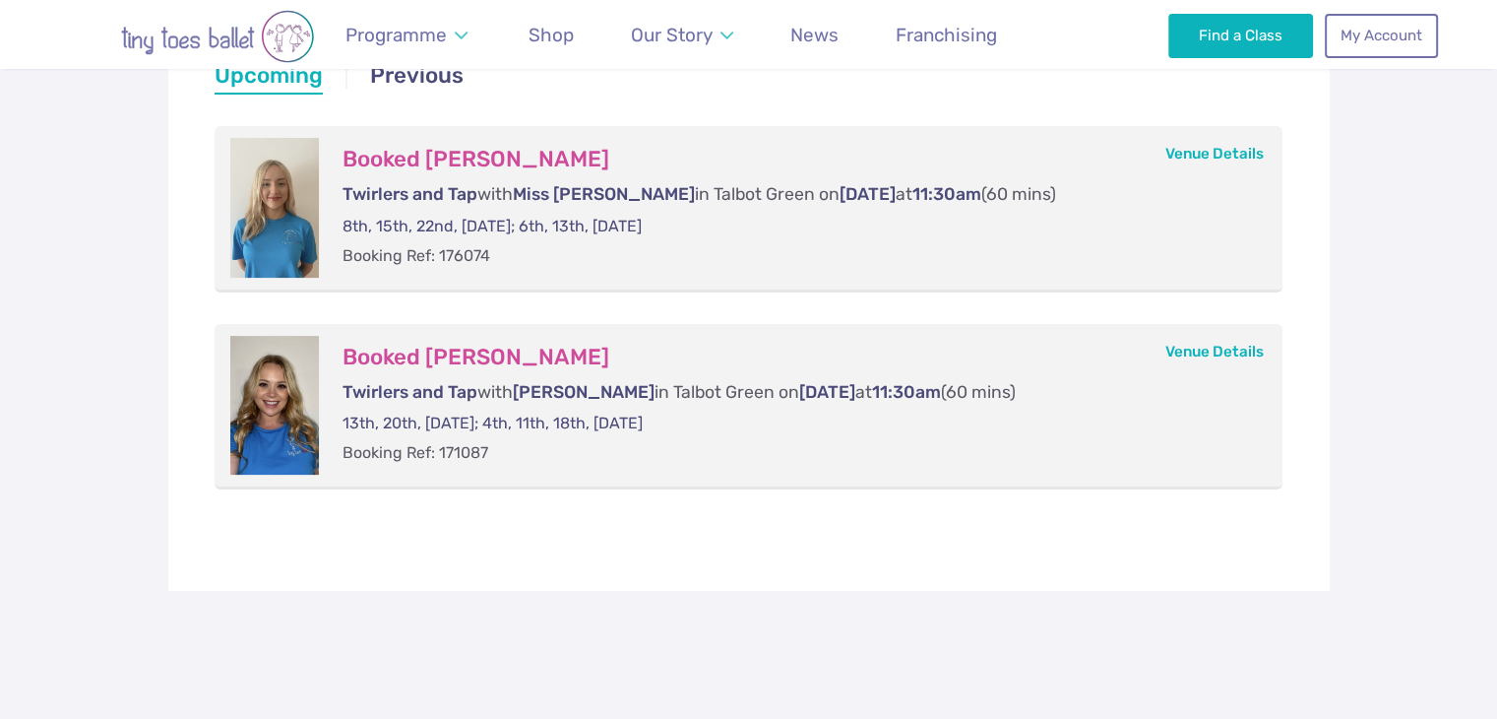
scroll to position [432, 0]
click at [1366, 40] on link "My Account" at bounding box center [1381, 34] width 112 height 43
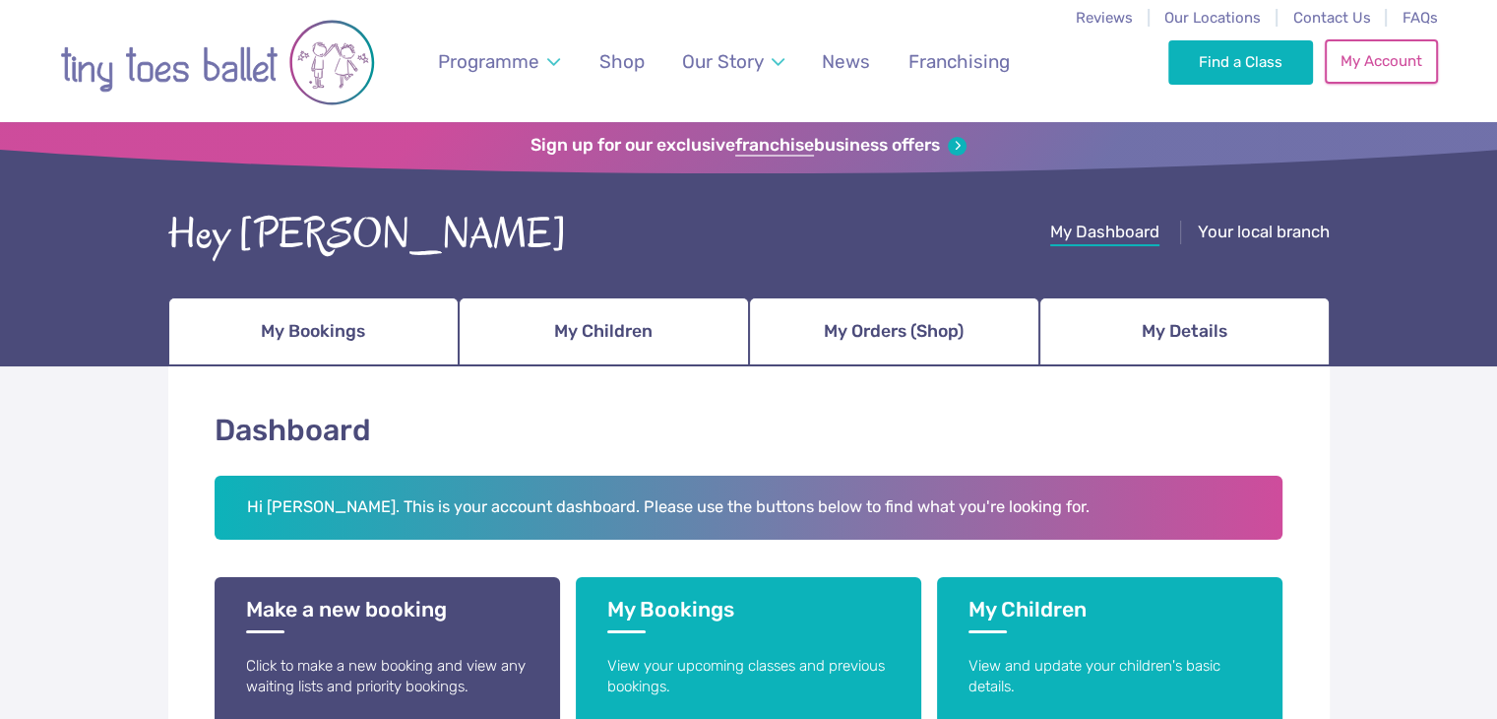
click at [1385, 58] on link "My Account" at bounding box center [1381, 60] width 112 height 43
click at [957, 340] on span "My Orders (Shop)" at bounding box center [894, 331] width 140 height 34
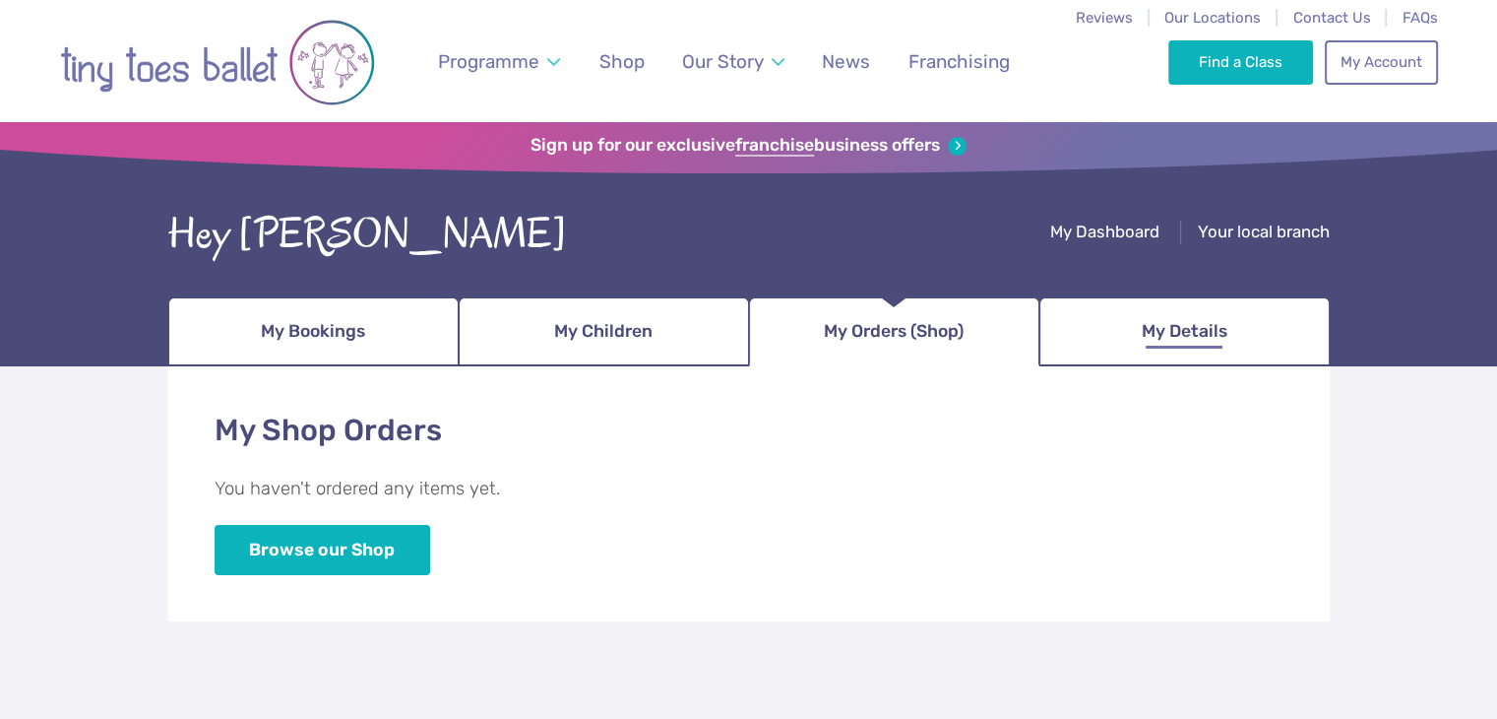
click at [1167, 318] on span "My Details" at bounding box center [1185, 331] width 86 height 34
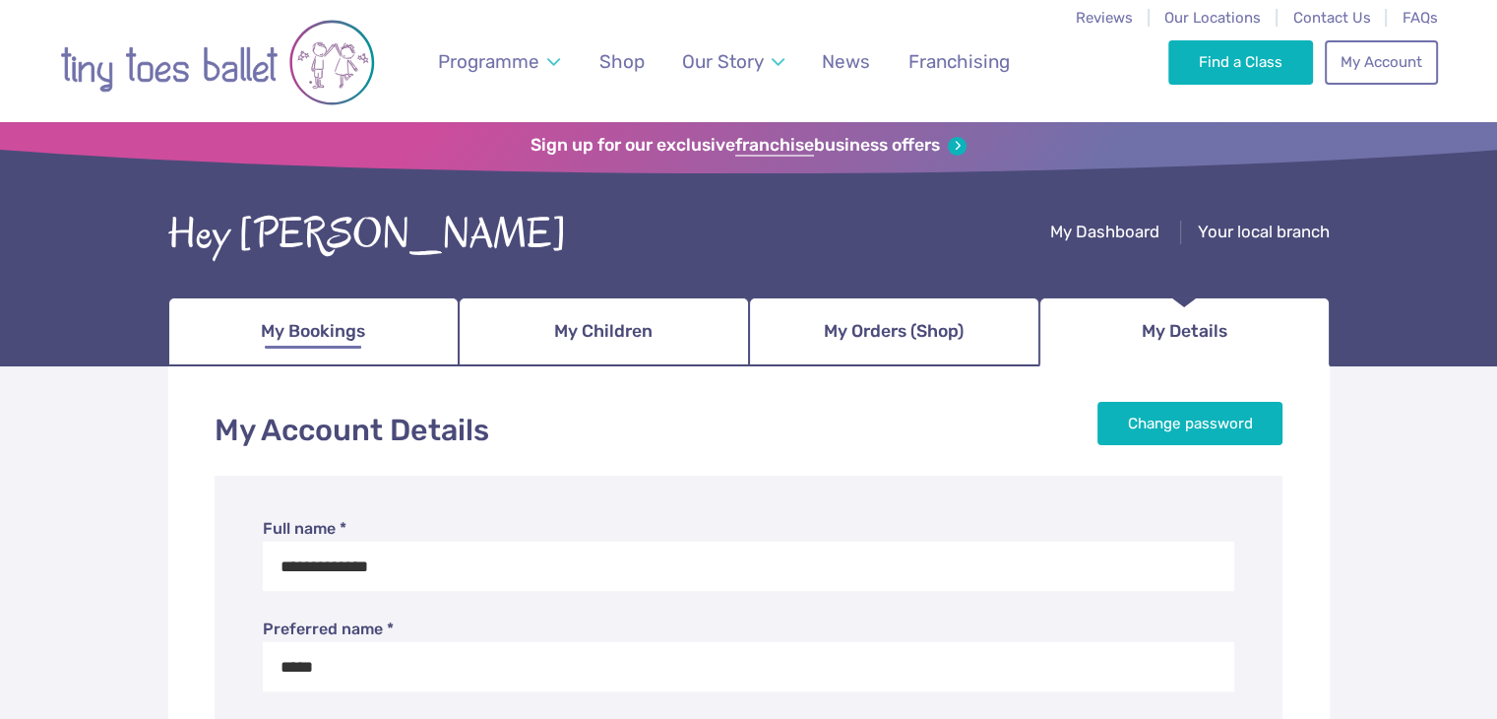
click at [367, 312] on link "My Bookings" at bounding box center [313, 331] width 290 height 69
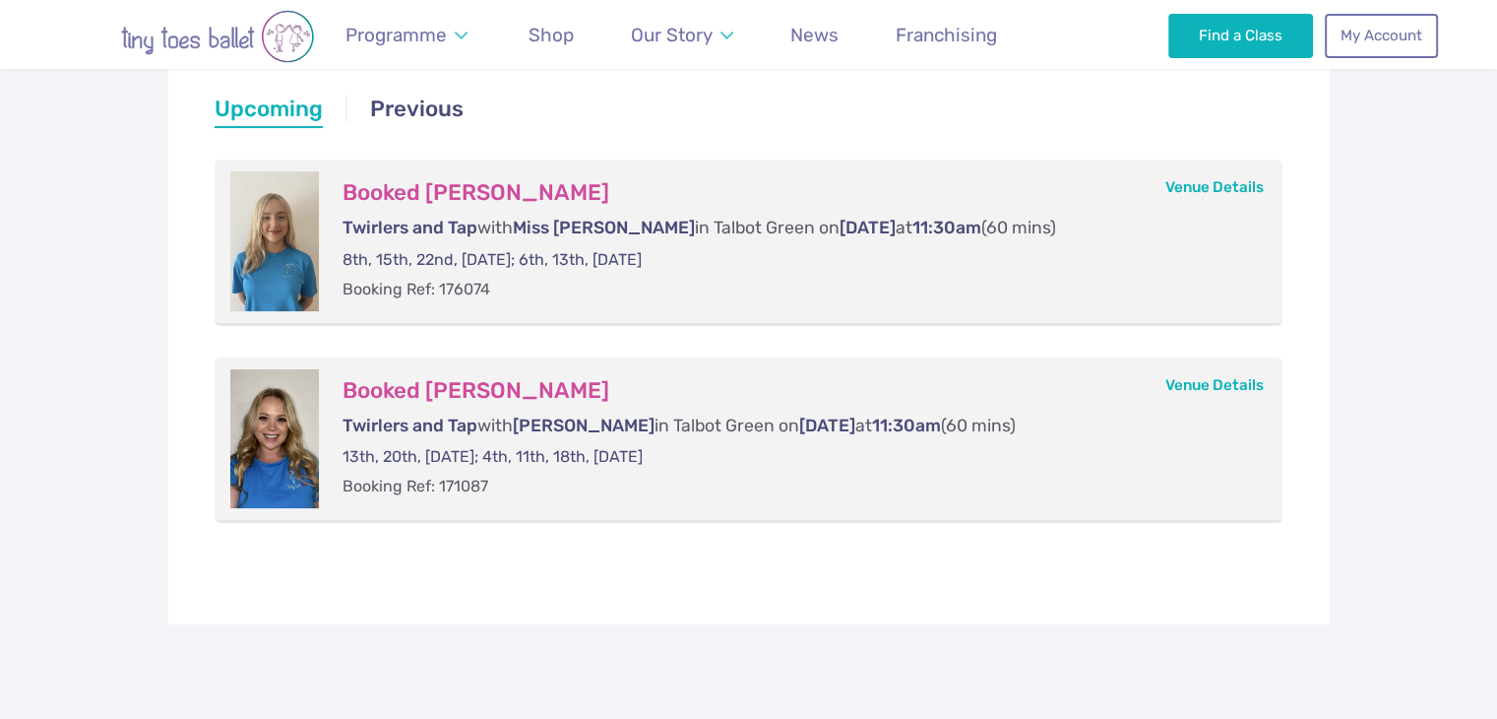
scroll to position [398, 0]
click at [253, 238] on div at bounding box center [274, 240] width 89 height 139
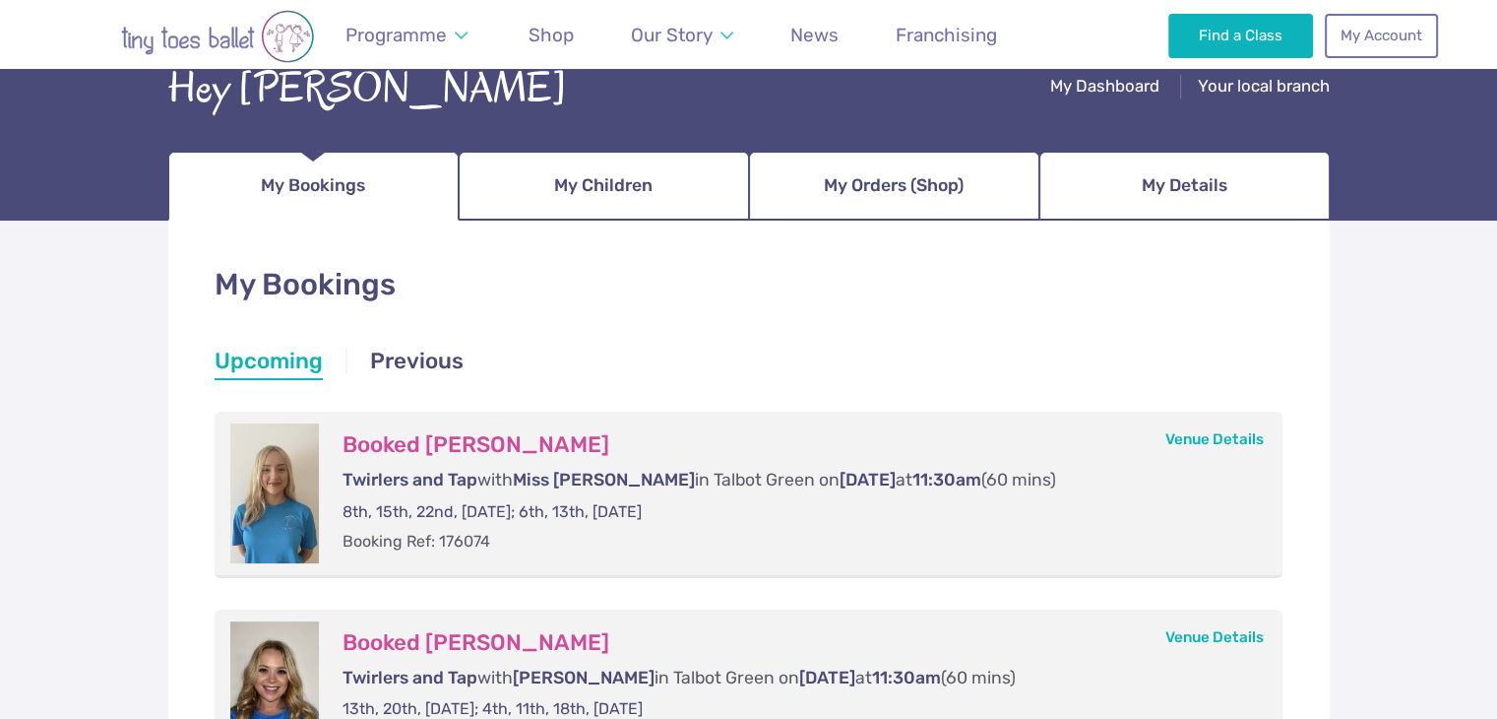
scroll to position [0, 0]
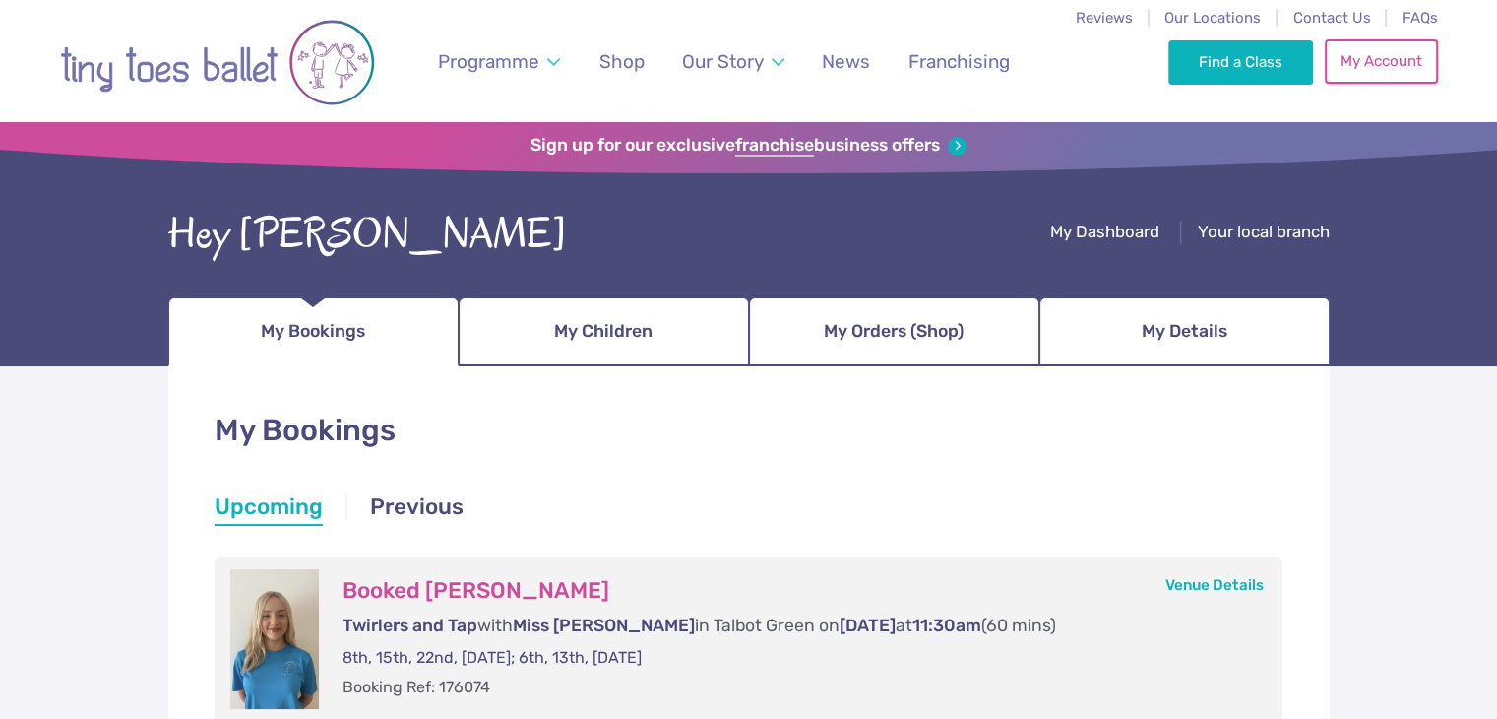
click at [1350, 65] on link "My Account" at bounding box center [1381, 60] width 112 height 43
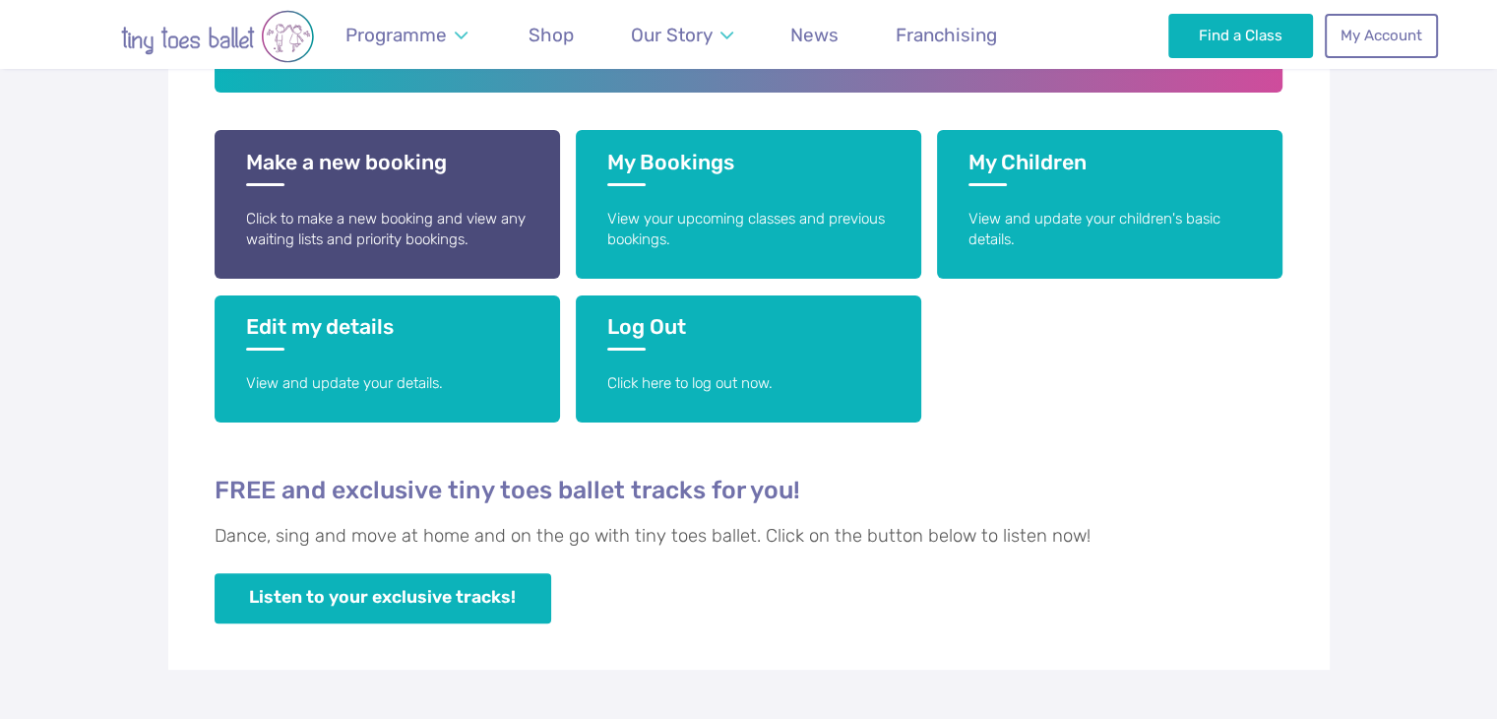
scroll to position [448, 0]
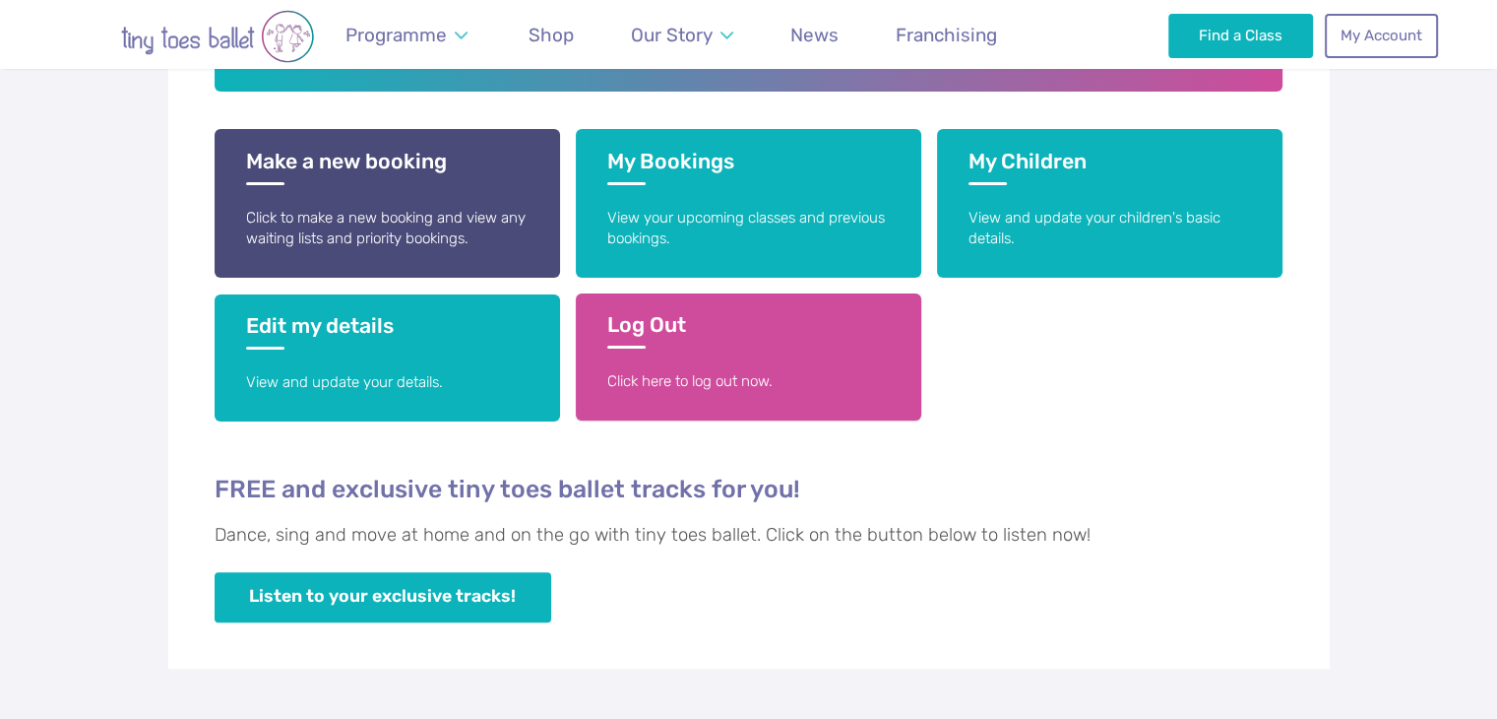
click at [655, 348] on link "Log Out Click here to log out now." at bounding box center [749, 356] width 346 height 127
